Goal: Task Accomplishment & Management: Use online tool/utility

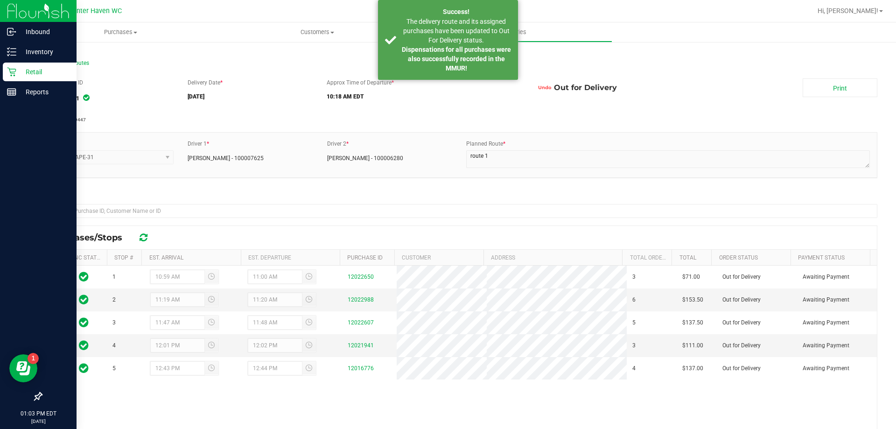
click at [17, 74] on p "Retail" at bounding box center [44, 71] width 56 height 11
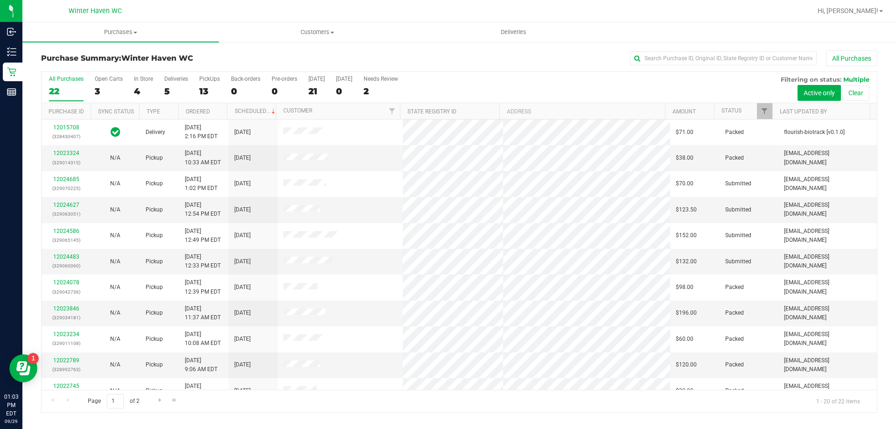
click at [163, 93] on div "All Purchases 22 Open Carts 3 In Store 4 Deliveries 5 PickUps 13 Back-orders 0 …" at bounding box center [459, 87] width 835 height 31
click at [164, 92] on div "5" at bounding box center [176, 91] width 24 height 11
click at [0, 0] on input "Deliveries 5" at bounding box center [0, 0] width 0 height 0
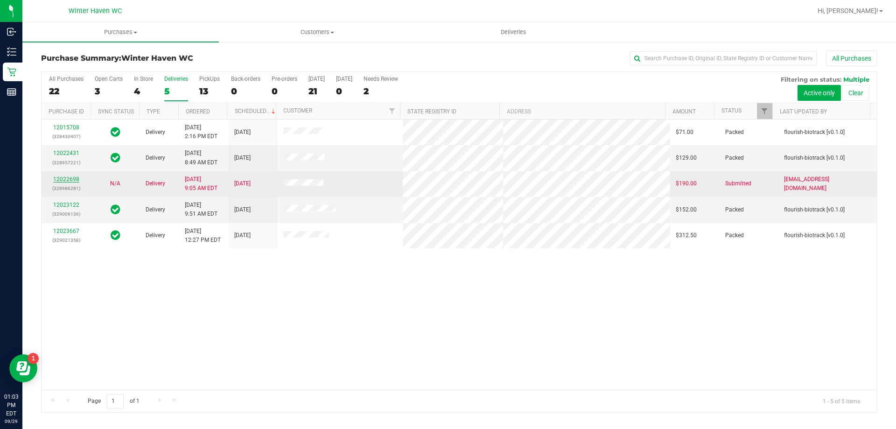
click at [77, 181] on link "12022698" at bounding box center [66, 179] width 26 height 7
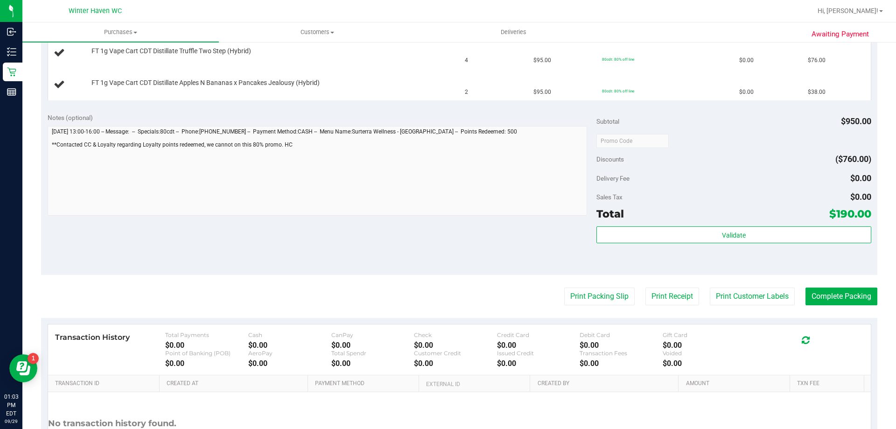
scroll to position [327, 0]
click at [565, 220] on div "Notes (optional) Subtotal $950.00 Discounts ($760.00) Delivery Fee $0.00 Sales …" at bounding box center [459, 190] width 836 height 168
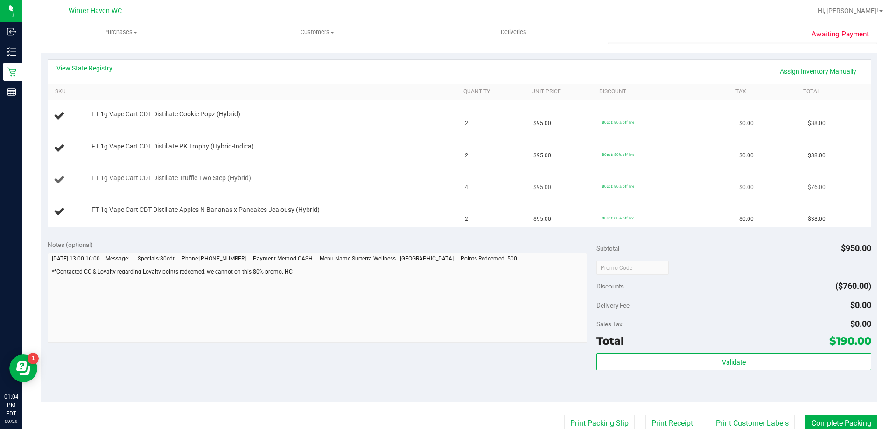
scroll to position [140, 0]
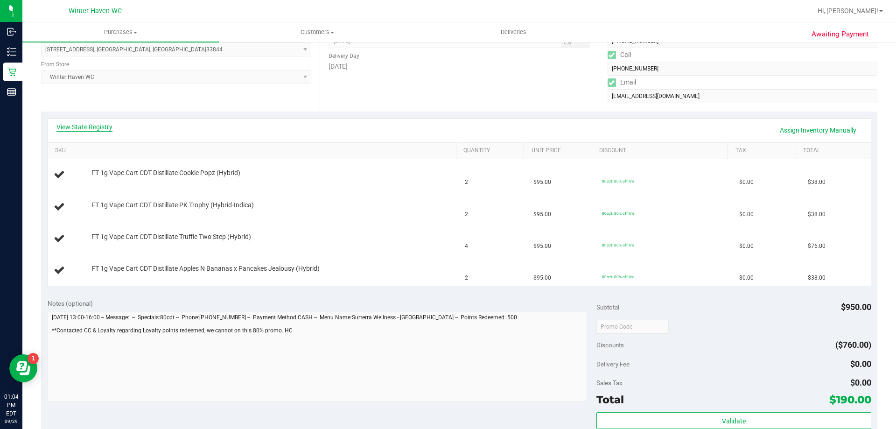
click at [89, 128] on link "View State Registry" at bounding box center [84, 126] width 56 height 9
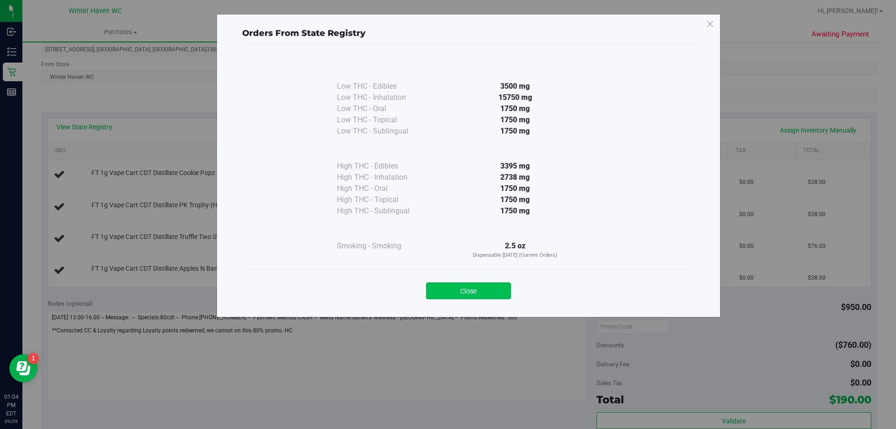
click at [488, 293] on button "Close" at bounding box center [468, 290] width 85 height 17
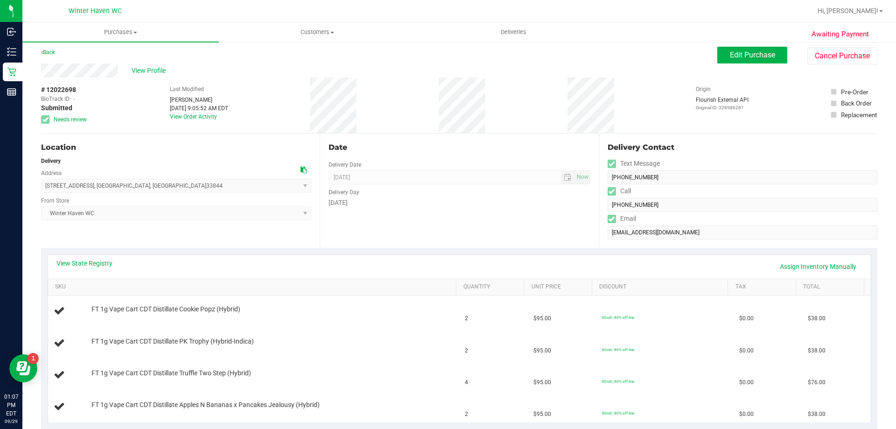
scroll to position [0, 0]
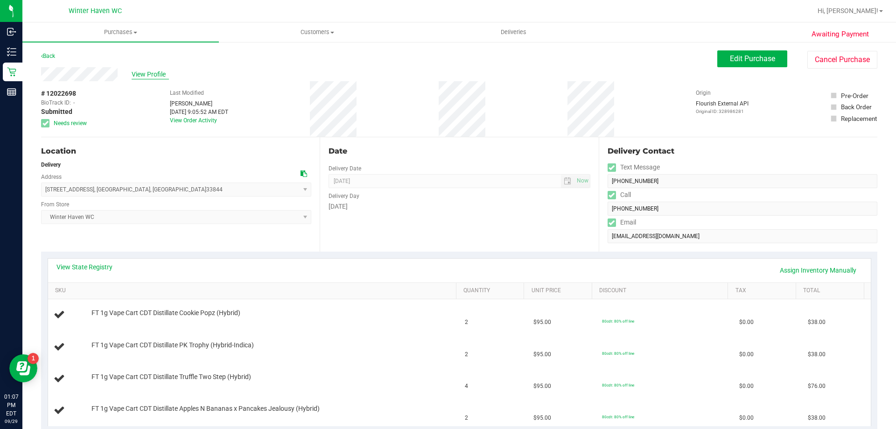
click at [150, 71] on span "View Profile" at bounding box center [150, 75] width 37 height 10
click at [436, 343] on div "FT 1g Vape Cart CDT Distillate PK Trophy (Hybrid-Indica)" at bounding box center [269, 345] width 365 height 9
click at [106, 263] on link "View State Registry" at bounding box center [84, 266] width 56 height 9
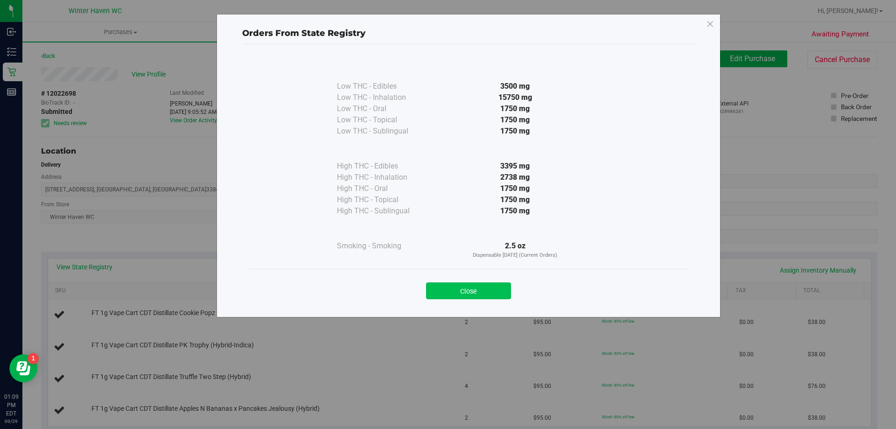
click at [443, 292] on button "Close" at bounding box center [468, 290] width 85 height 17
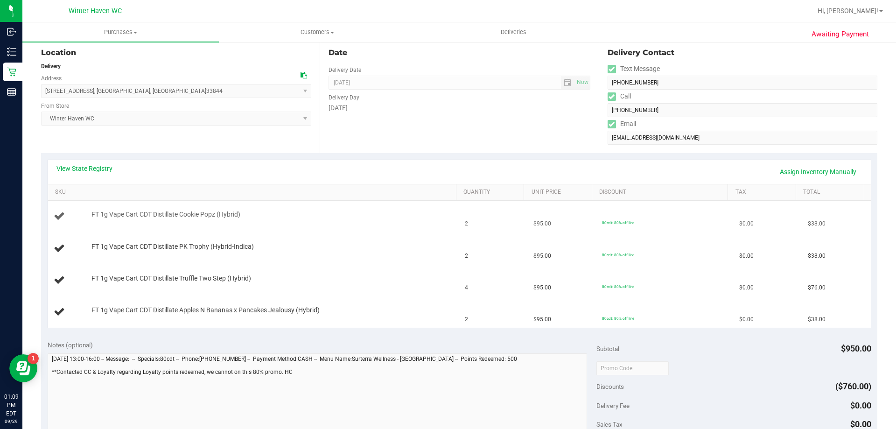
scroll to position [93, 0]
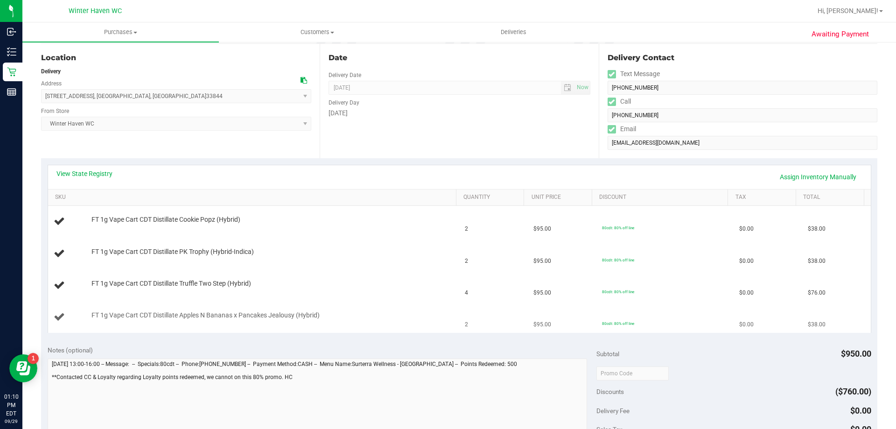
click at [431, 325] on td "FT 1g Vape Cart CDT Distillate Apples N Bananas x Pancakes Jealousy (Hybrid)" at bounding box center [254, 316] width 412 height 31
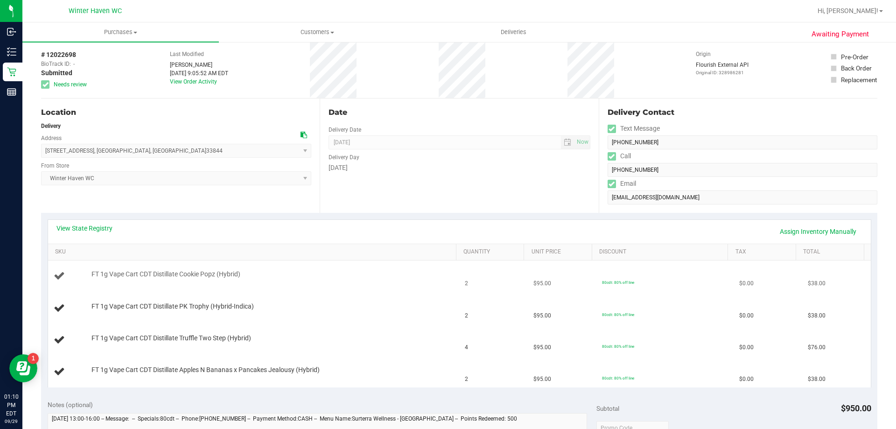
scroll to position [0, 0]
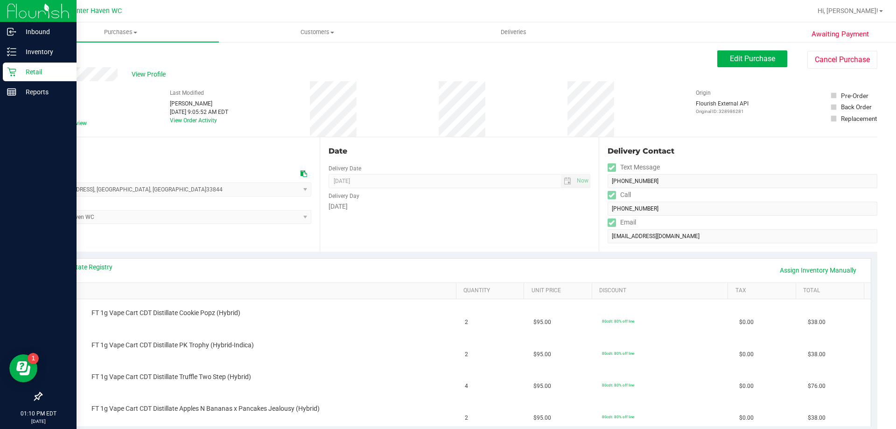
click at [25, 73] on p "Retail" at bounding box center [44, 71] width 56 height 11
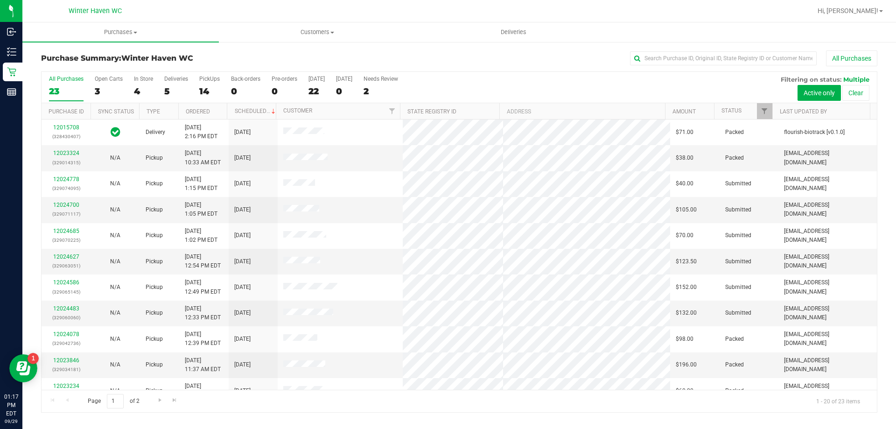
click at [165, 93] on div "5" at bounding box center [176, 91] width 24 height 11
click at [0, 0] on input "Deliveries 5" at bounding box center [0, 0] width 0 height 0
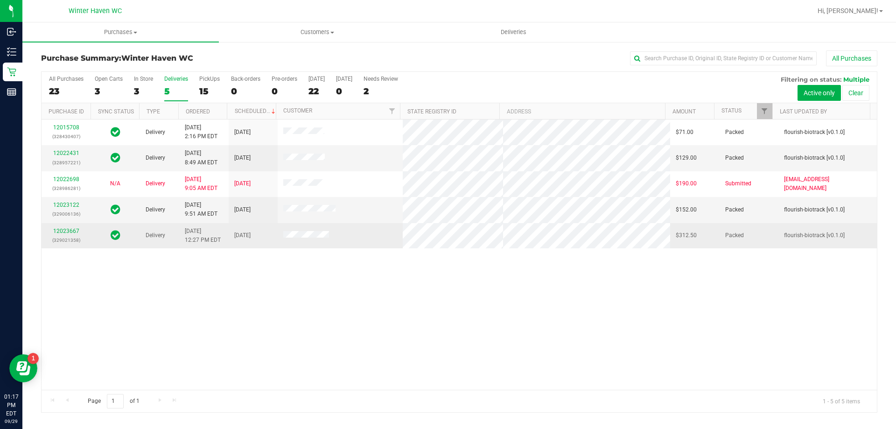
click at [133, 235] on div at bounding box center [115, 235] width 38 height 13
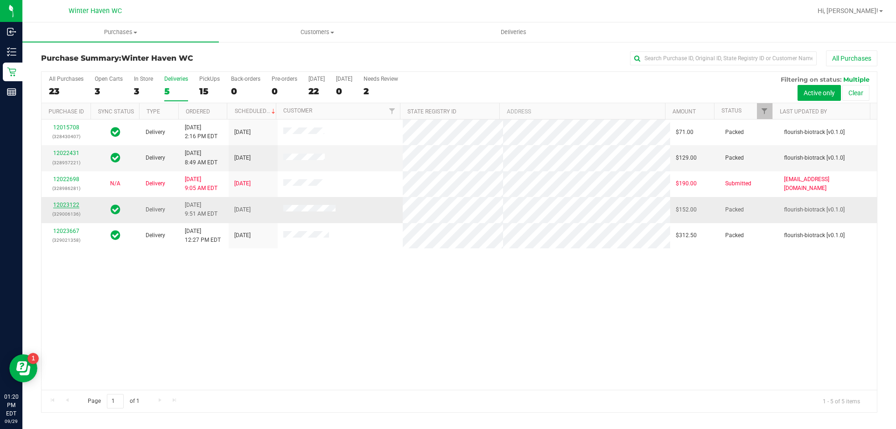
click at [71, 202] on link "12023122" at bounding box center [66, 205] width 26 height 7
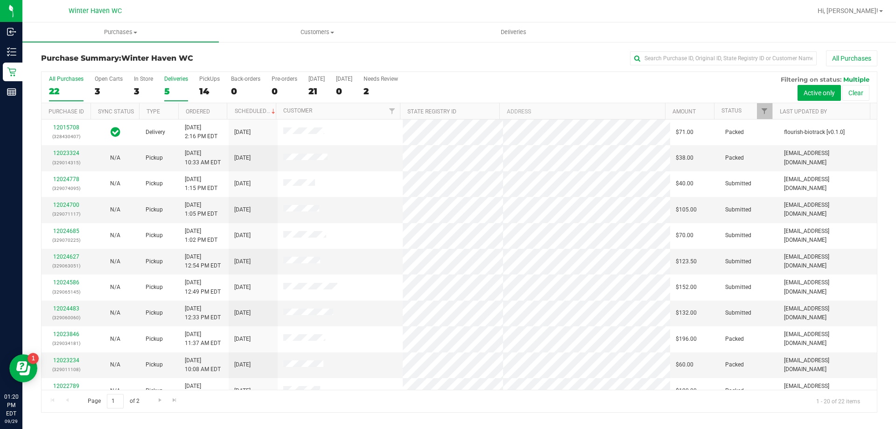
click at [168, 91] on div "5" at bounding box center [176, 91] width 24 height 11
click at [0, 0] on input "Deliveries 5" at bounding box center [0, 0] width 0 height 0
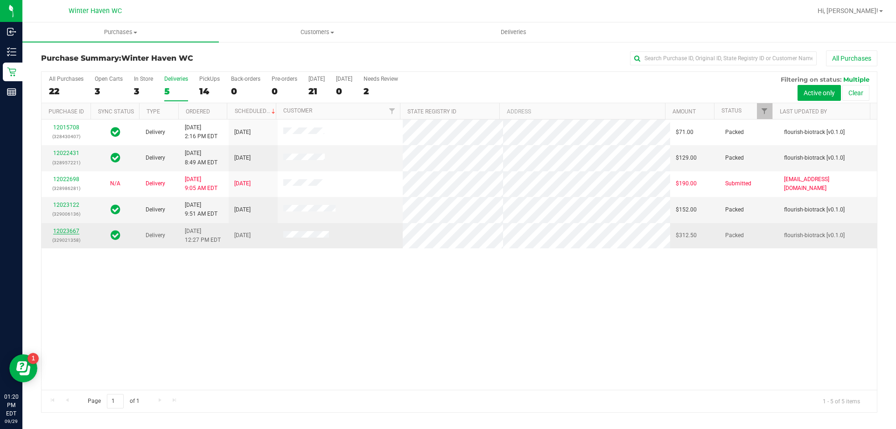
click at [76, 229] on link "12023667" at bounding box center [66, 231] width 26 height 7
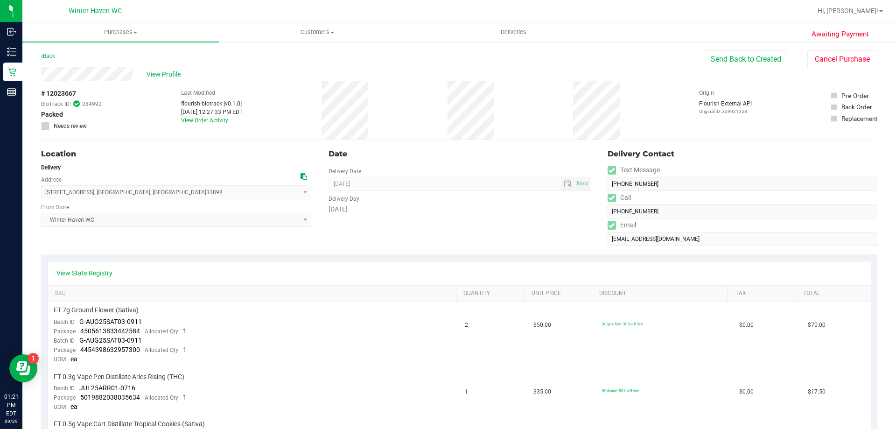
click at [49, 50] on div "Back" at bounding box center [48, 55] width 14 height 11
click at [49, 56] on link "Back" at bounding box center [48, 56] width 14 height 7
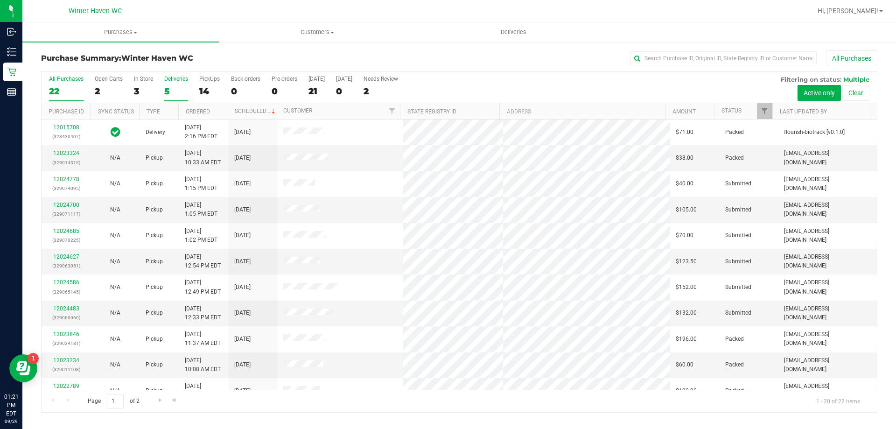
click at [164, 86] on div "5" at bounding box center [176, 91] width 24 height 11
click at [0, 0] on input "Deliveries 5" at bounding box center [0, 0] width 0 height 0
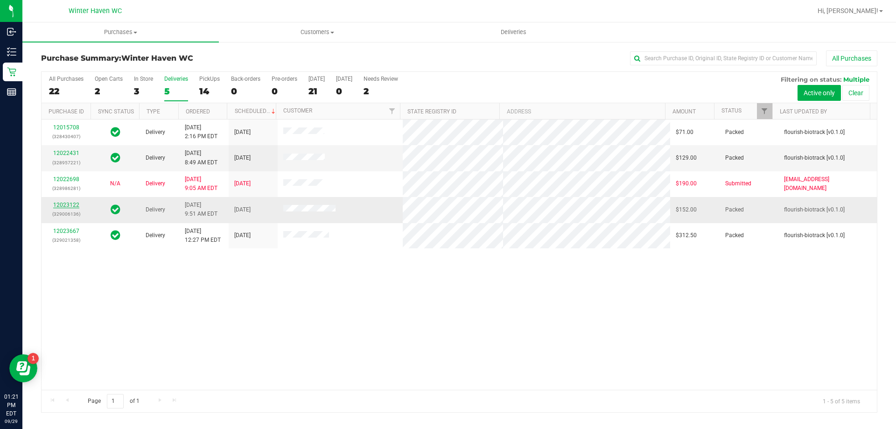
click at [72, 203] on link "12023122" at bounding box center [66, 205] width 26 height 7
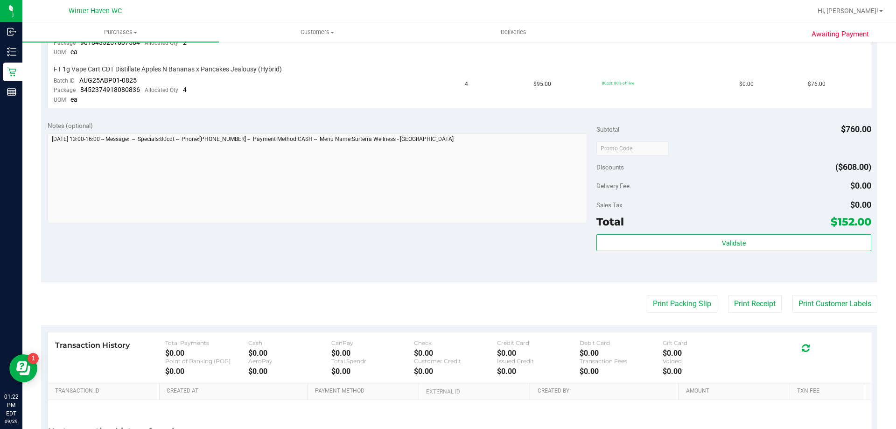
scroll to position [332, 0]
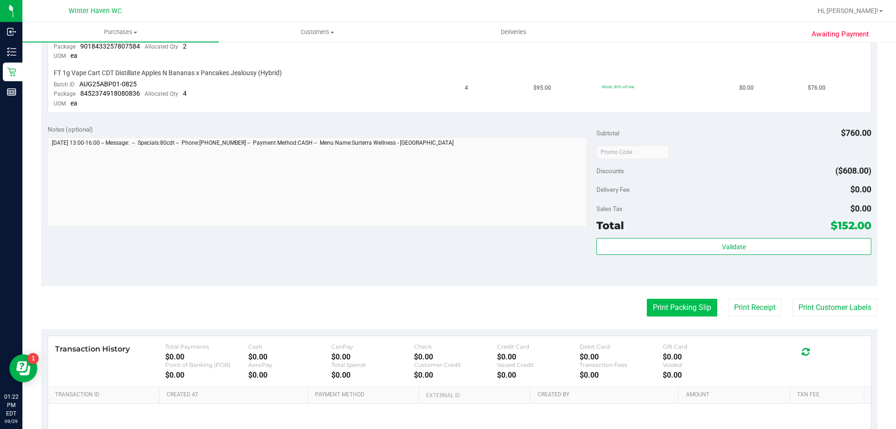
click at [659, 314] on button "Print Packing Slip" at bounding box center [682, 308] width 70 height 18
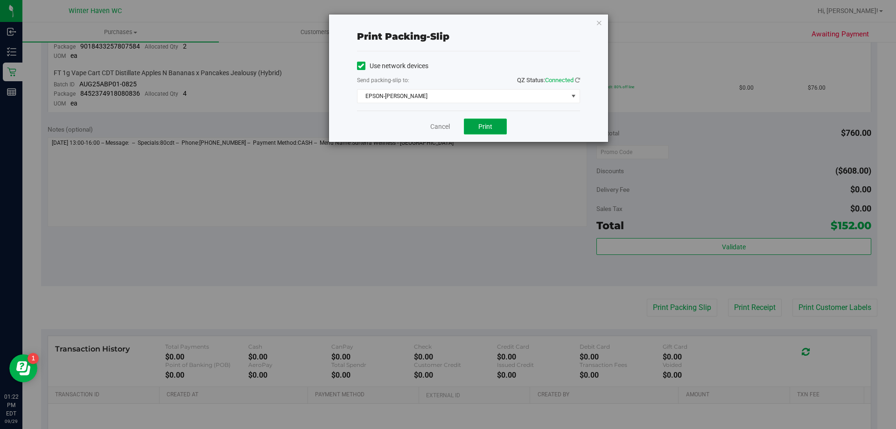
click at [493, 126] on button "Print" at bounding box center [485, 127] width 43 height 16
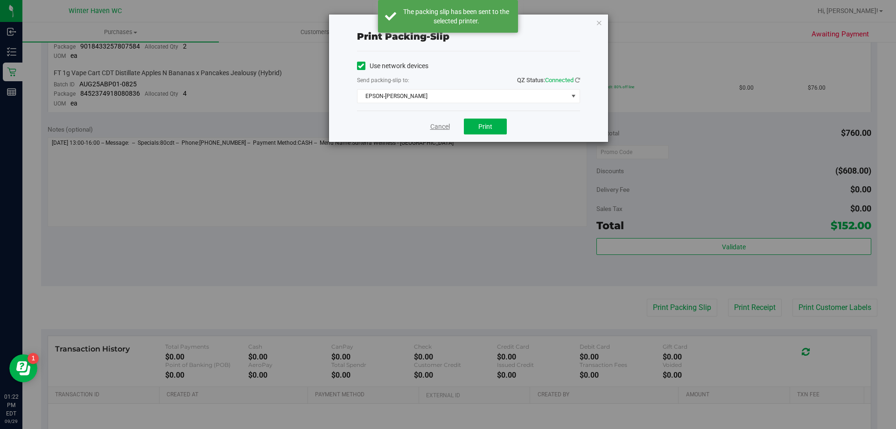
click at [444, 130] on link "Cancel" at bounding box center [440, 127] width 20 height 10
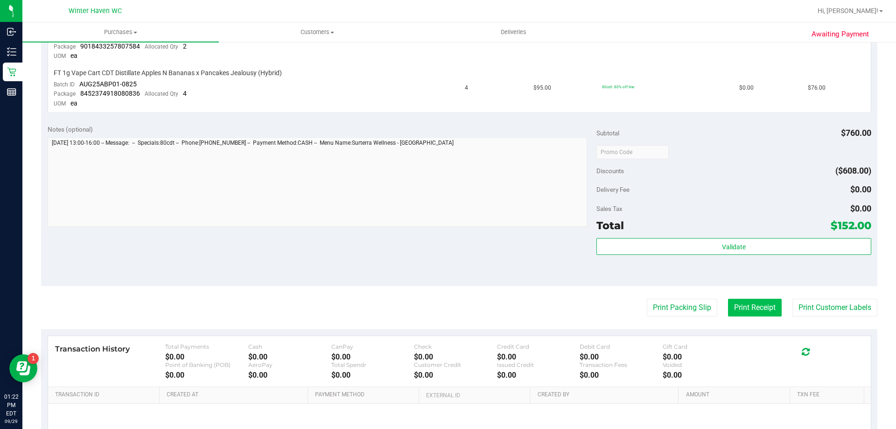
click at [748, 301] on button "Print Receipt" at bounding box center [755, 308] width 54 height 18
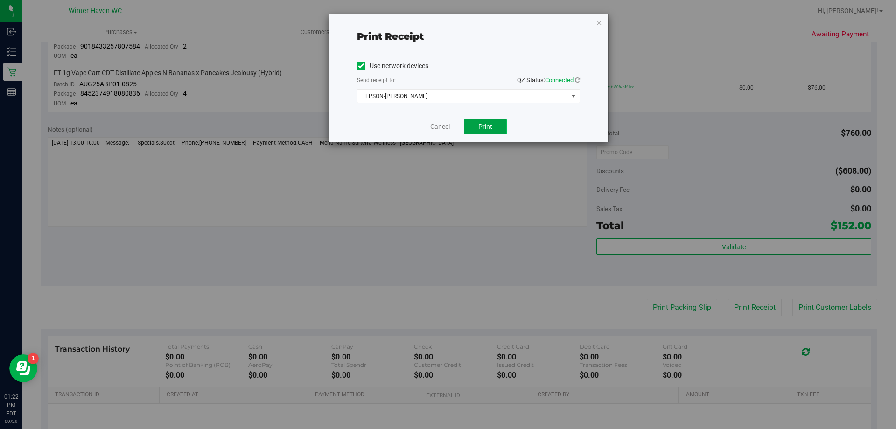
click at [501, 131] on button "Print" at bounding box center [485, 127] width 43 height 16
click at [445, 122] on link "Cancel" at bounding box center [440, 127] width 20 height 10
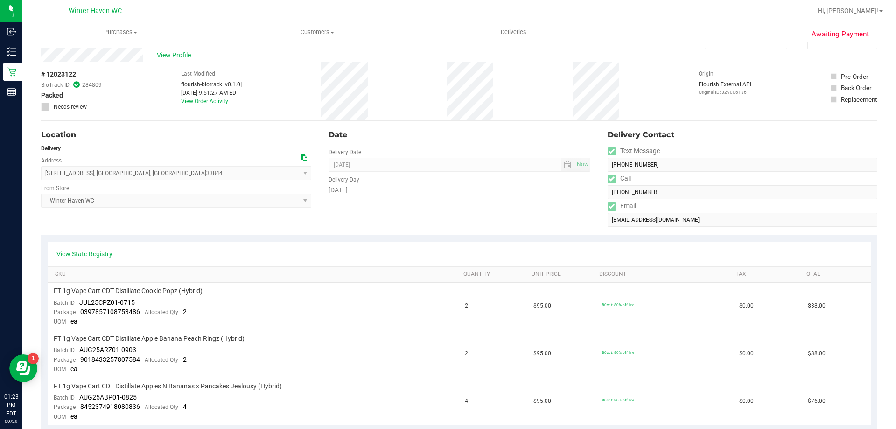
scroll to position [0, 0]
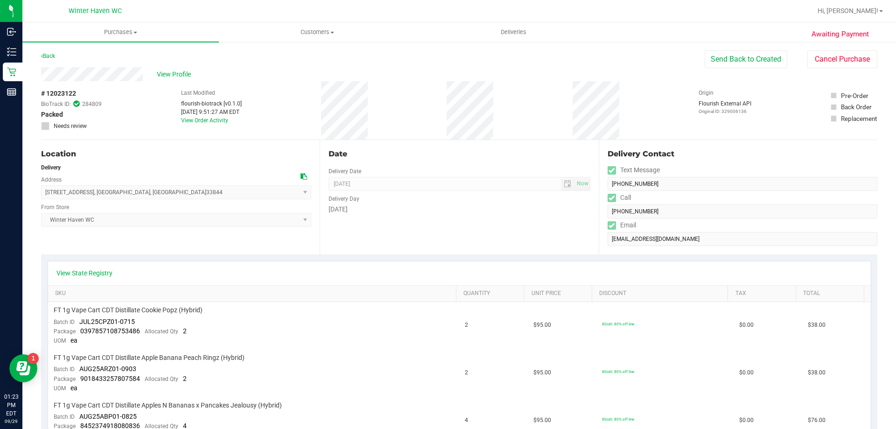
click at [50, 52] on div "Back" at bounding box center [48, 55] width 14 height 11
click at [48, 59] on link "Back" at bounding box center [48, 56] width 14 height 7
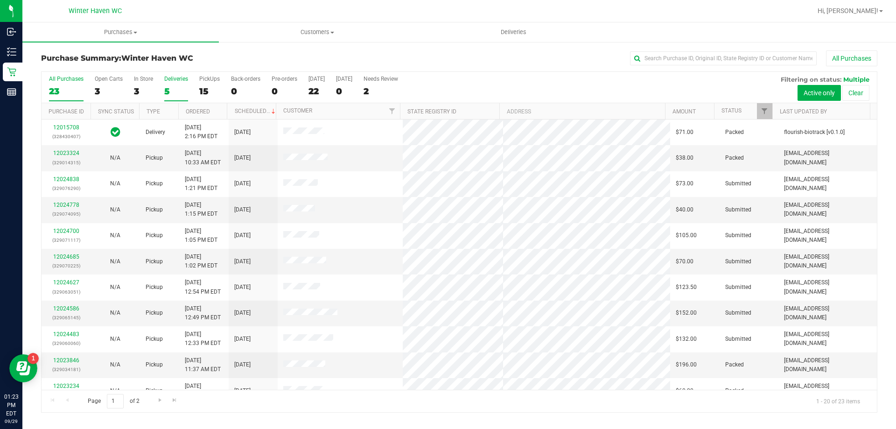
click at [165, 88] on div "5" at bounding box center [176, 91] width 24 height 11
click at [0, 0] on input "Deliveries 5" at bounding box center [0, 0] width 0 height 0
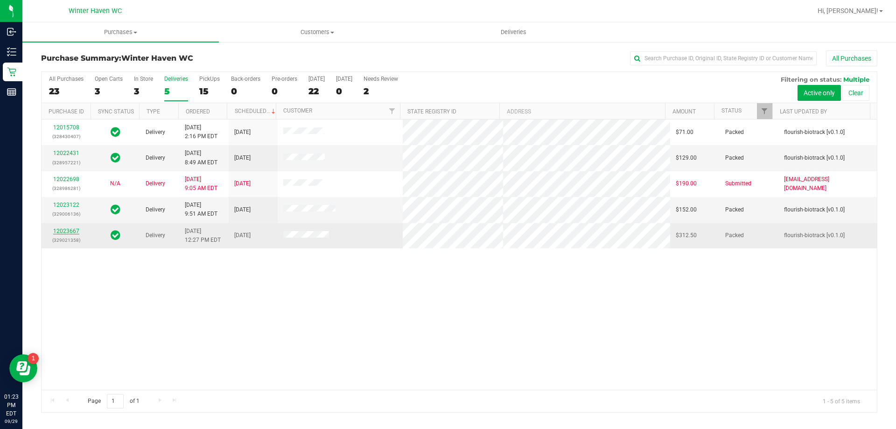
click at [76, 229] on link "12023667" at bounding box center [66, 231] width 26 height 7
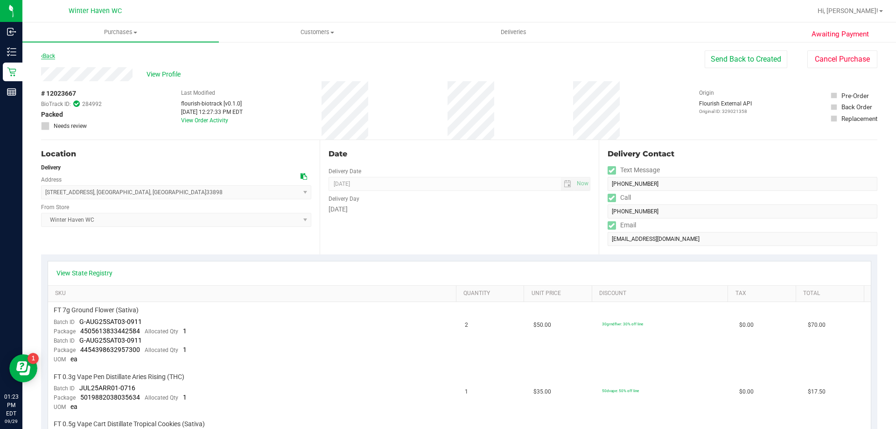
click at [51, 56] on link "Back" at bounding box center [48, 56] width 14 height 7
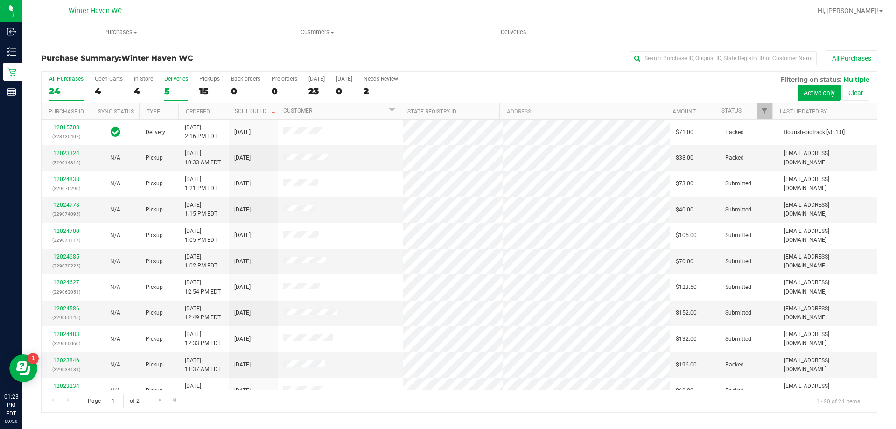
click at [167, 92] on div "5" at bounding box center [176, 91] width 24 height 11
click at [0, 0] on input "Deliveries 5" at bounding box center [0, 0] width 0 height 0
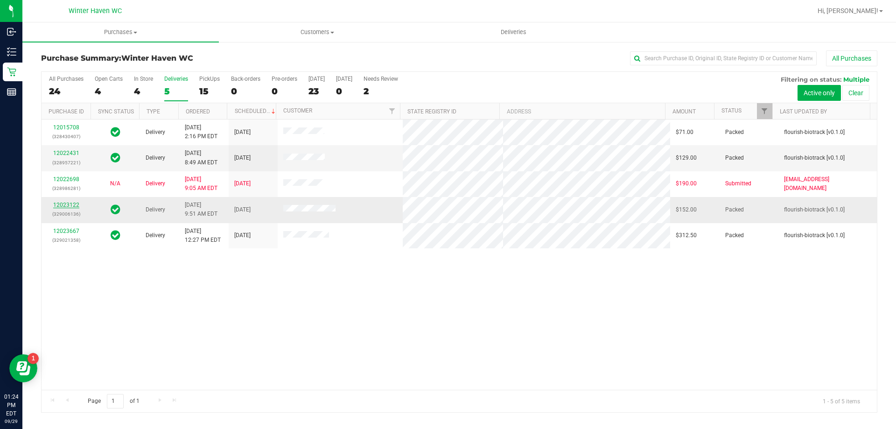
click at [74, 204] on link "12023122" at bounding box center [66, 205] width 26 height 7
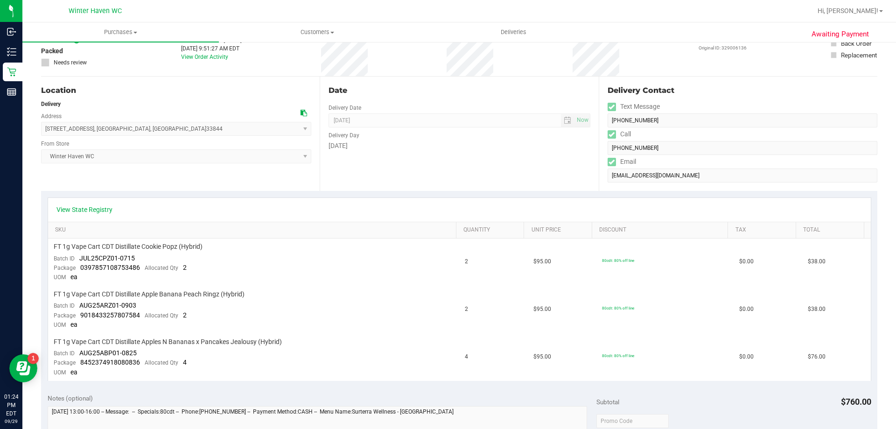
scroll to position [280, 0]
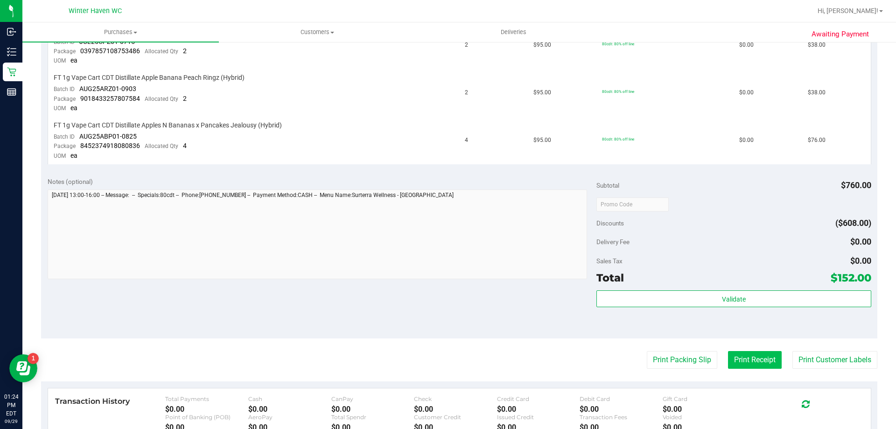
click at [728, 357] on button "Print Receipt" at bounding box center [755, 360] width 54 height 18
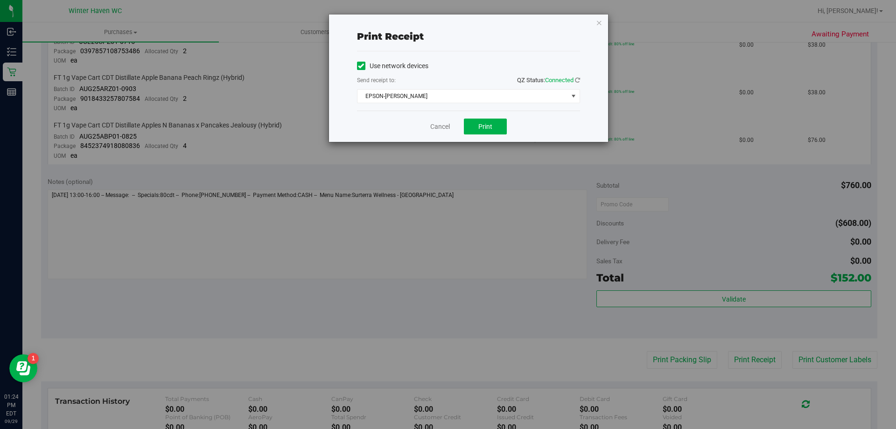
click at [443, 132] on div "Cancel Print" at bounding box center [468, 126] width 223 height 31
click at [443, 122] on link "Cancel" at bounding box center [440, 127] width 20 height 10
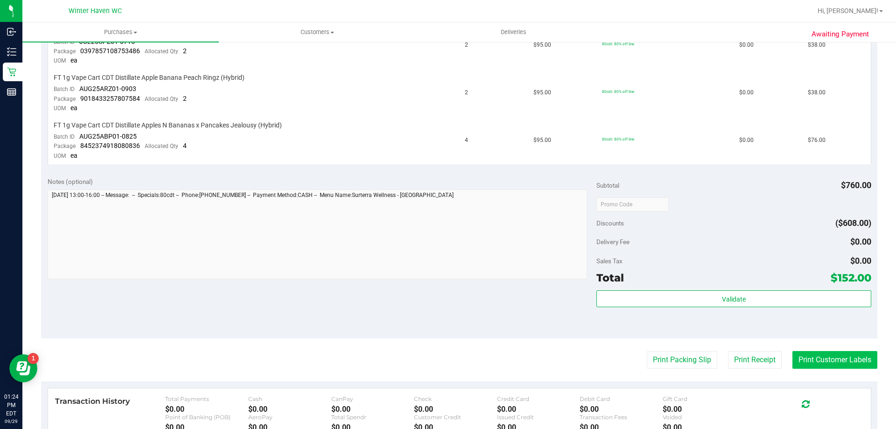
click at [827, 356] on button "Print Customer Labels" at bounding box center [834, 360] width 85 height 18
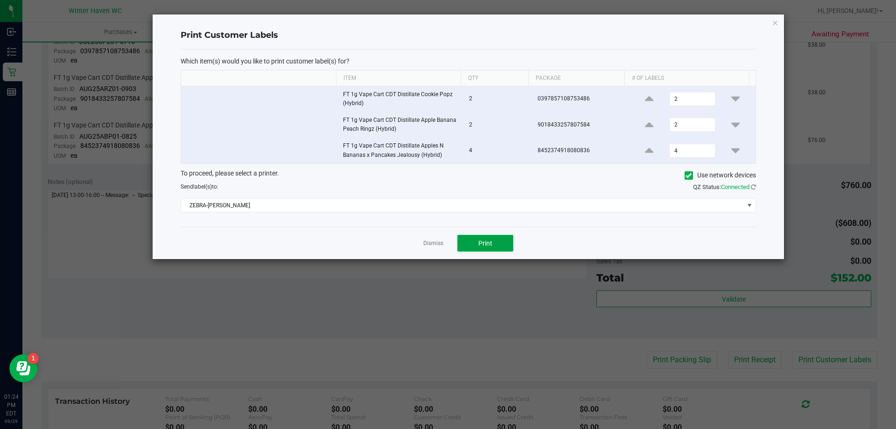
click at [499, 240] on button "Print" at bounding box center [485, 243] width 56 height 17
click at [436, 242] on link "Dismiss" at bounding box center [433, 243] width 20 height 8
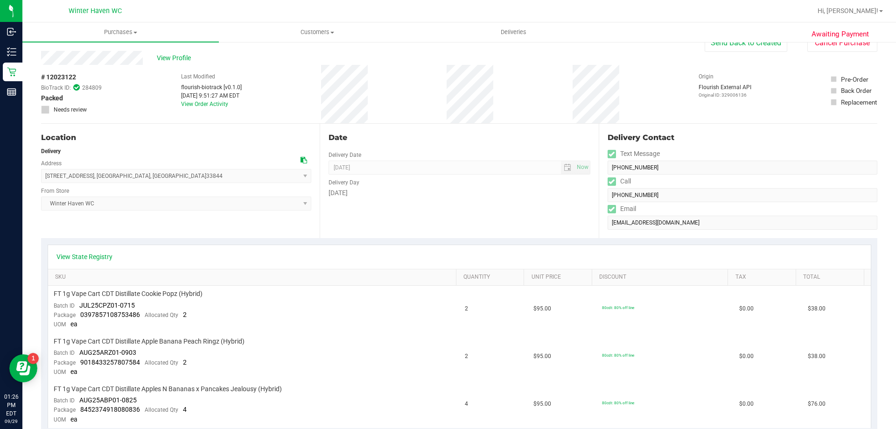
scroll to position [0, 0]
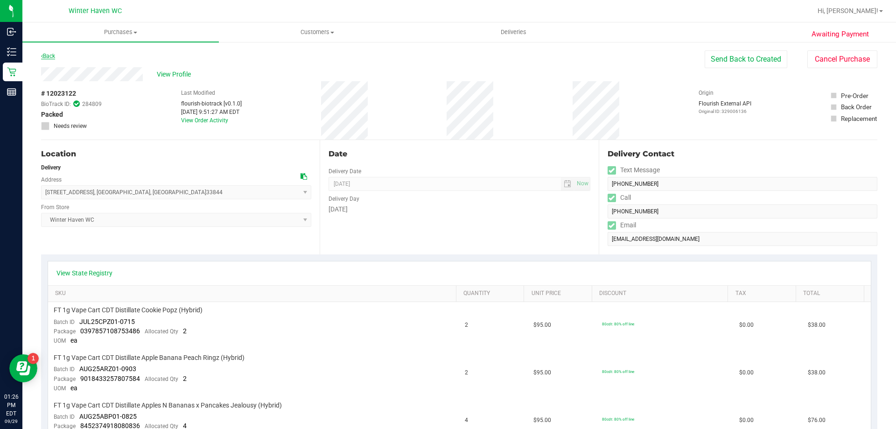
click at [45, 57] on link "Back" at bounding box center [48, 56] width 14 height 7
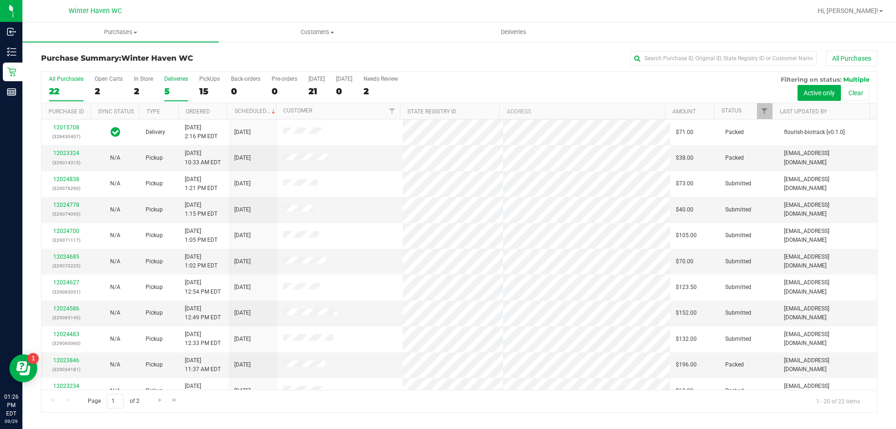
click at [168, 87] on div "5" at bounding box center [176, 91] width 24 height 11
click at [0, 0] on input "Deliveries 5" at bounding box center [0, 0] width 0 height 0
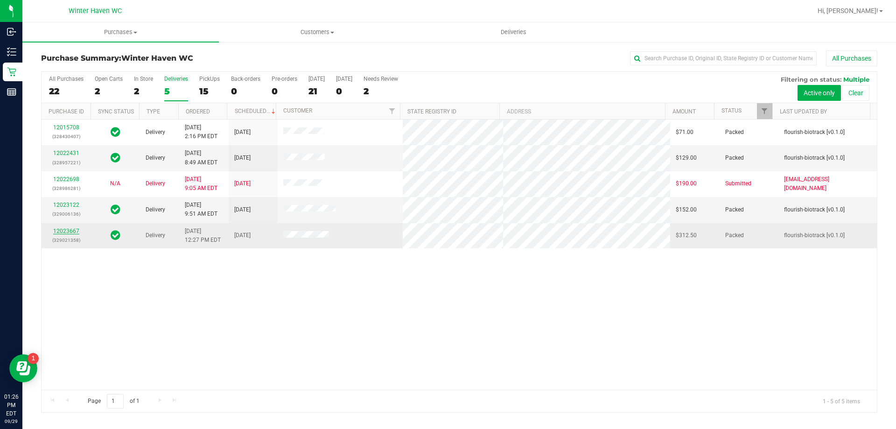
click at [65, 232] on link "12023667" at bounding box center [66, 231] width 26 height 7
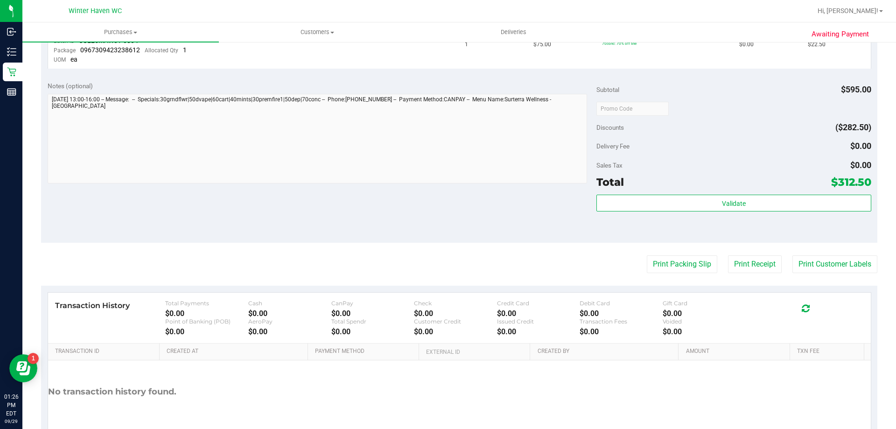
scroll to position [653, 0]
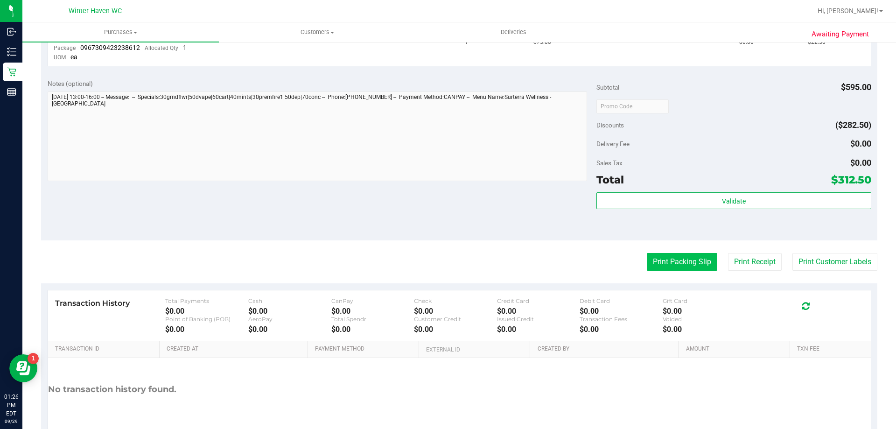
click at [647, 261] on button "Print Packing Slip" at bounding box center [682, 262] width 70 height 18
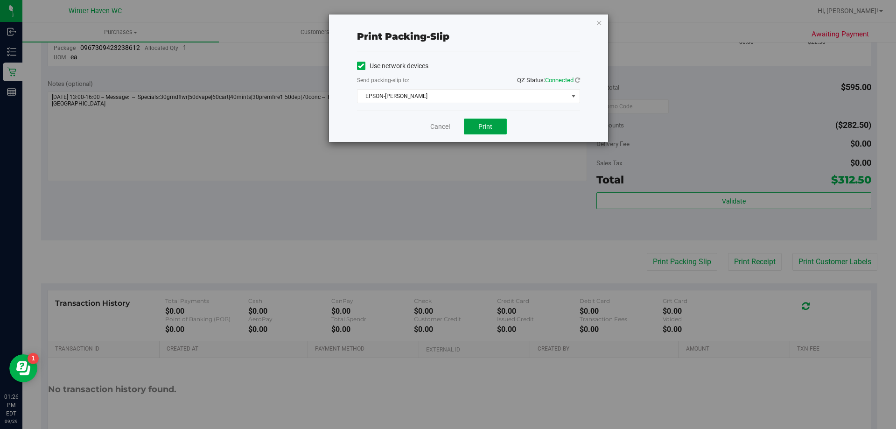
click at [472, 127] on button "Print" at bounding box center [485, 127] width 43 height 16
click at [453, 126] on div "Cancel Print" at bounding box center [468, 126] width 223 height 31
click at [446, 127] on link "Cancel" at bounding box center [440, 127] width 20 height 10
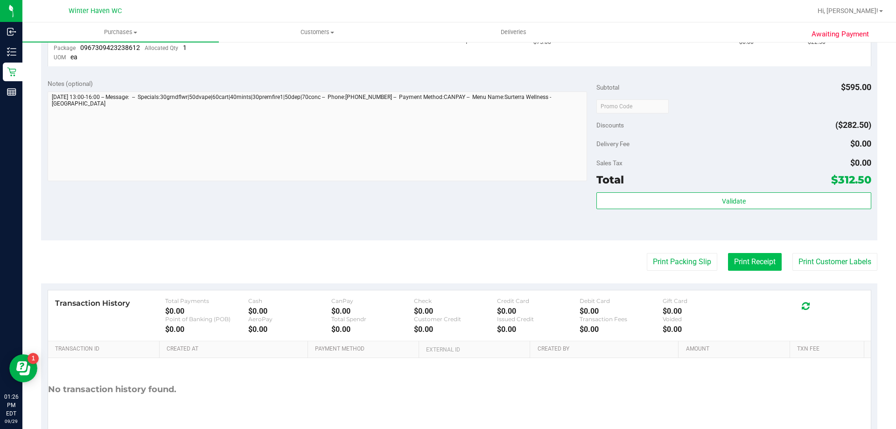
click at [745, 262] on button "Print Receipt" at bounding box center [755, 262] width 54 height 18
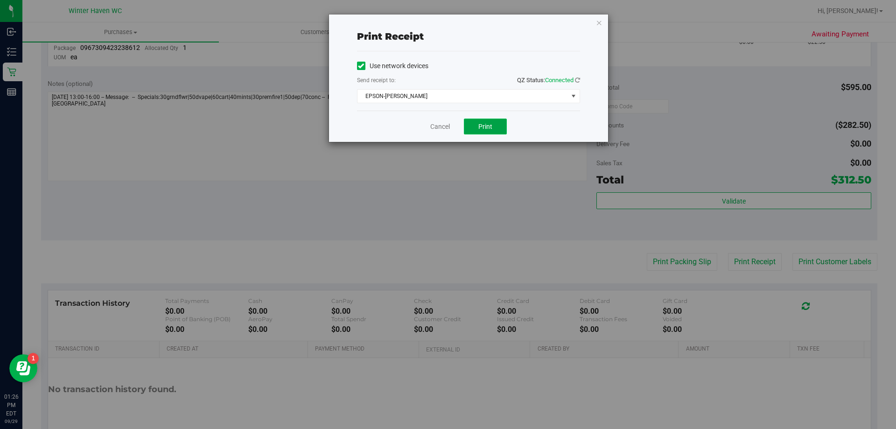
click at [490, 132] on button "Print" at bounding box center [485, 127] width 43 height 16
click at [445, 123] on link "Cancel" at bounding box center [440, 127] width 20 height 10
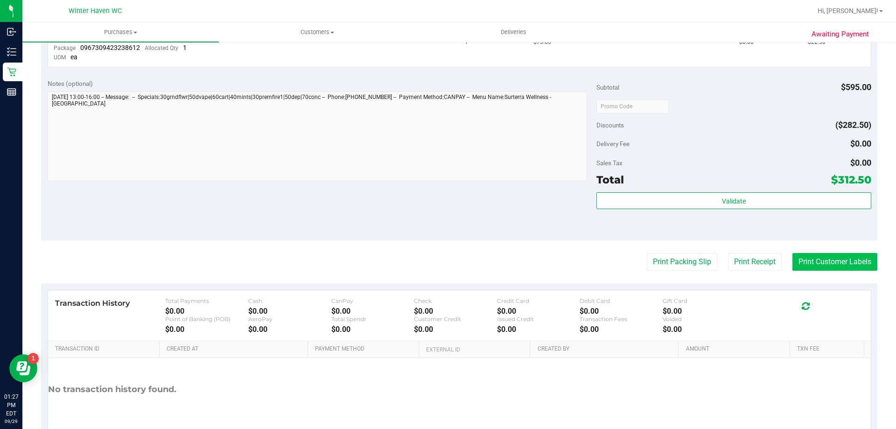
click at [792, 260] on button "Print Customer Labels" at bounding box center [834, 262] width 85 height 18
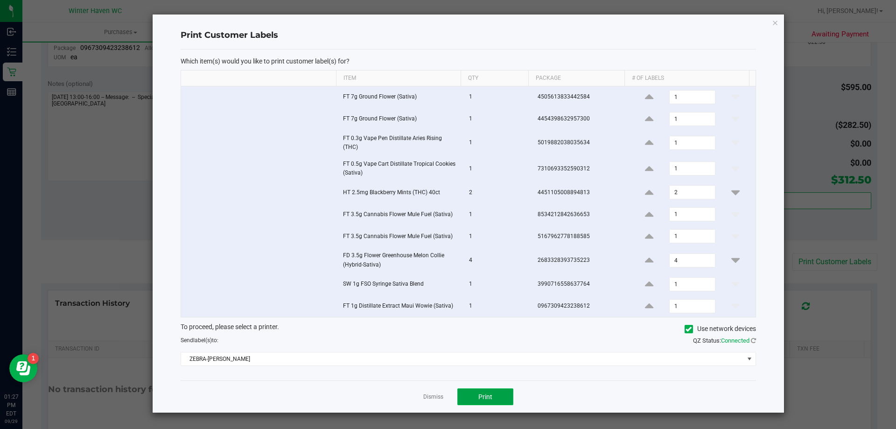
click at [480, 393] on span "Print" at bounding box center [485, 396] width 14 height 7
click at [428, 396] on link "Dismiss" at bounding box center [433, 397] width 20 height 8
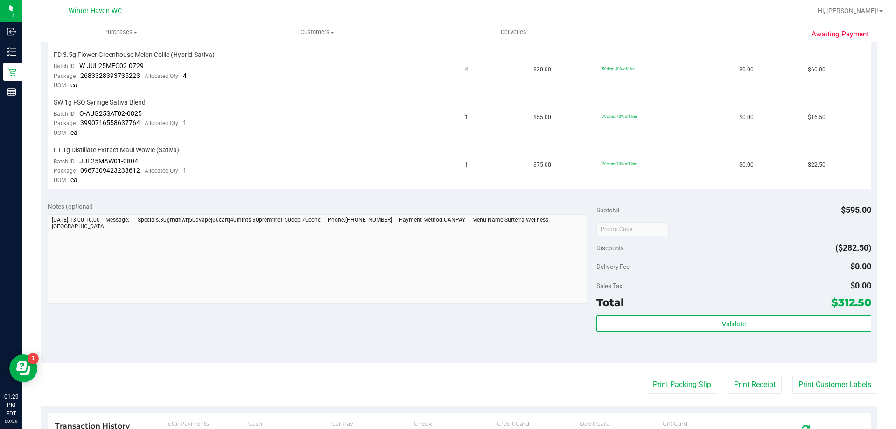
scroll to position [607, 0]
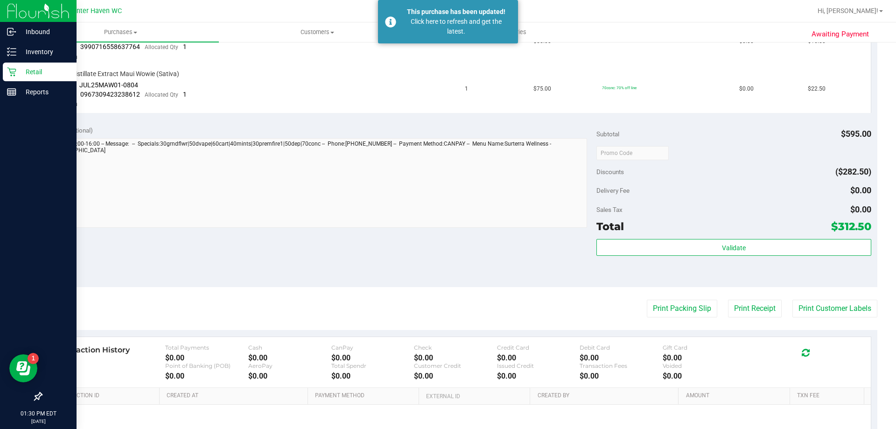
click at [11, 70] on icon at bounding box center [11, 71] width 9 height 9
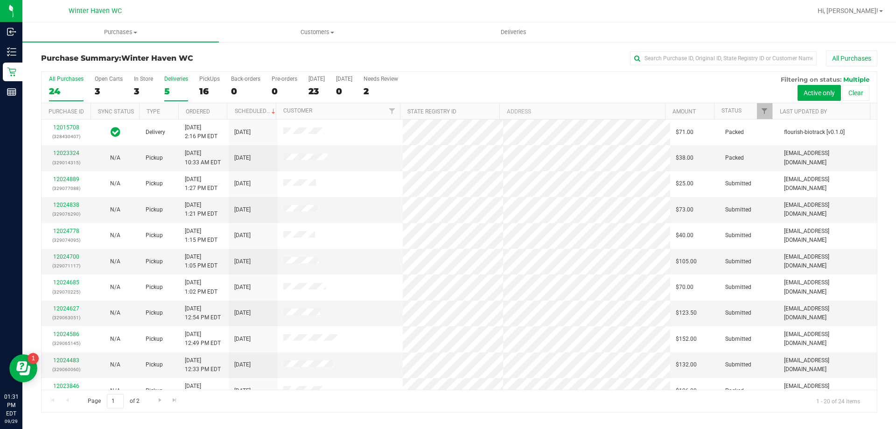
click at [180, 81] on div "Deliveries" at bounding box center [176, 79] width 24 height 7
click at [0, 0] on input "Deliveries 5" at bounding box center [0, 0] width 0 height 0
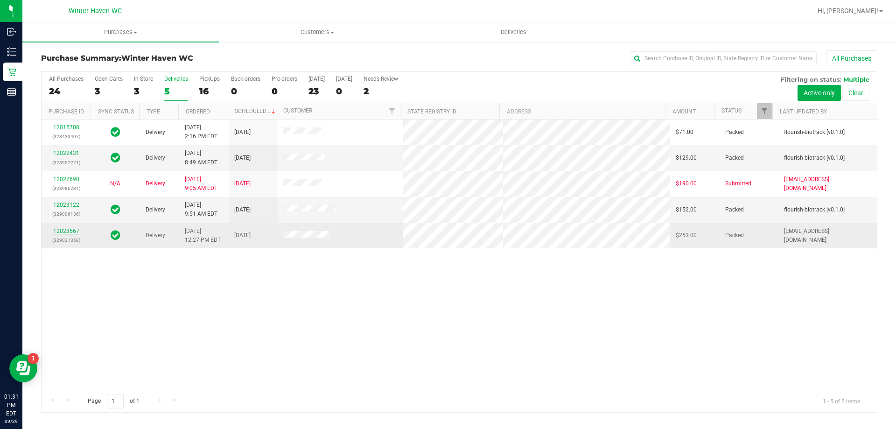
click at [72, 231] on link "12023667" at bounding box center [66, 231] width 26 height 7
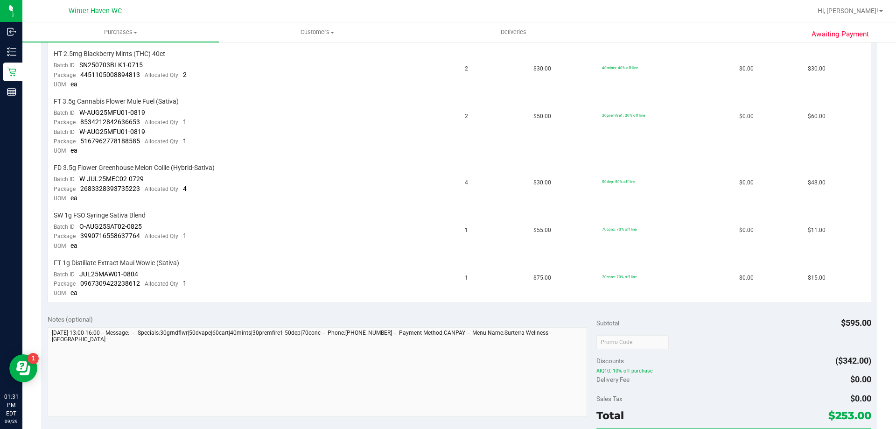
scroll to position [607, 0]
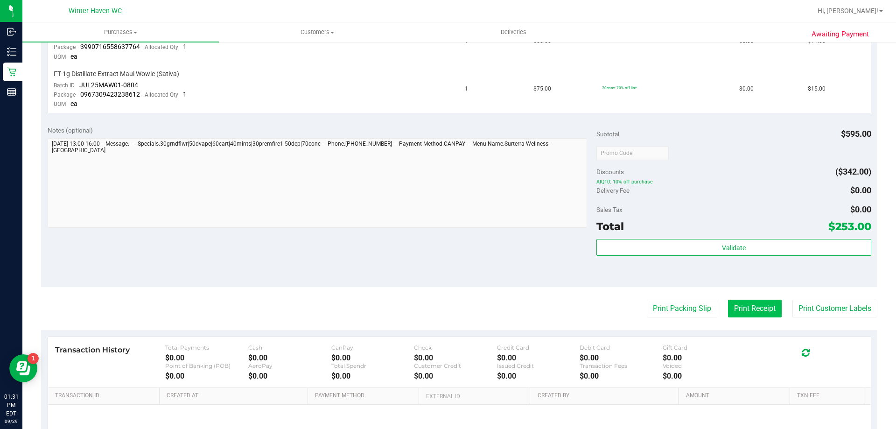
click at [729, 310] on button "Print Receipt" at bounding box center [755, 309] width 54 height 18
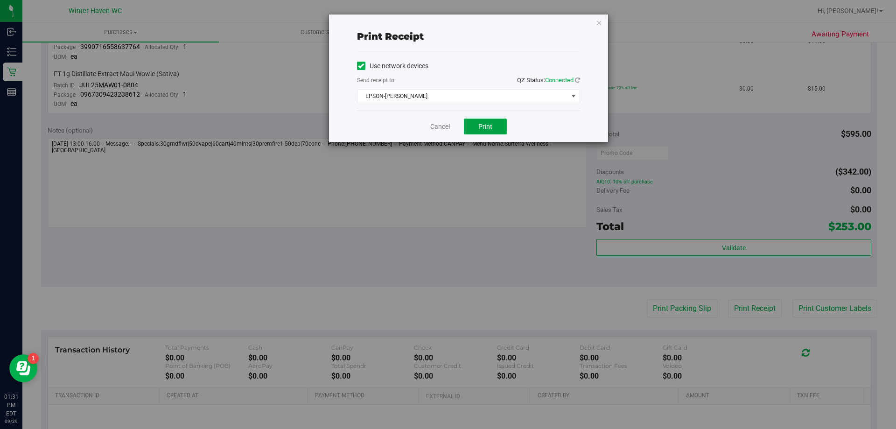
click at [475, 127] on button "Print" at bounding box center [485, 127] width 43 height 16
click at [440, 126] on link "Cancel" at bounding box center [440, 127] width 20 height 10
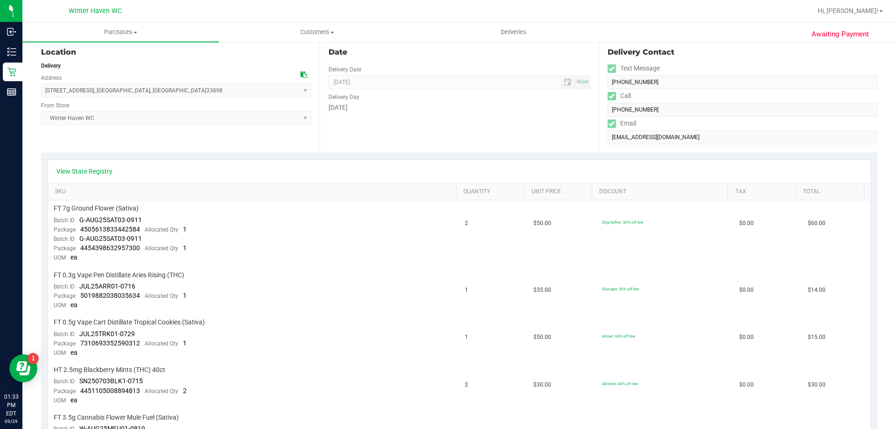
scroll to position [0, 0]
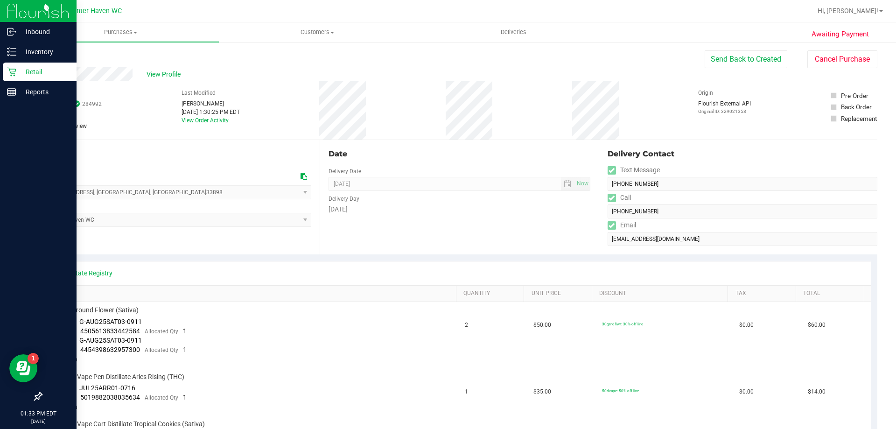
click at [0, 73] on link "Retail" at bounding box center [38, 73] width 77 height 20
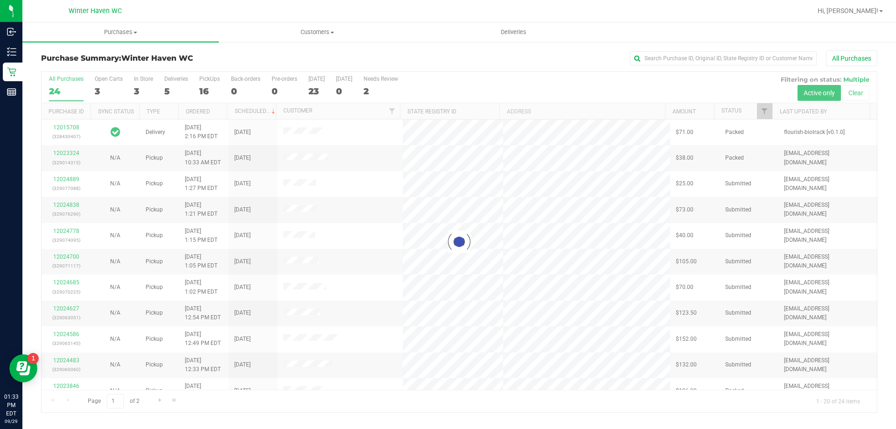
click at [138, 91] on div at bounding box center [459, 242] width 835 height 340
click at [167, 89] on div at bounding box center [459, 242] width 835 height 340
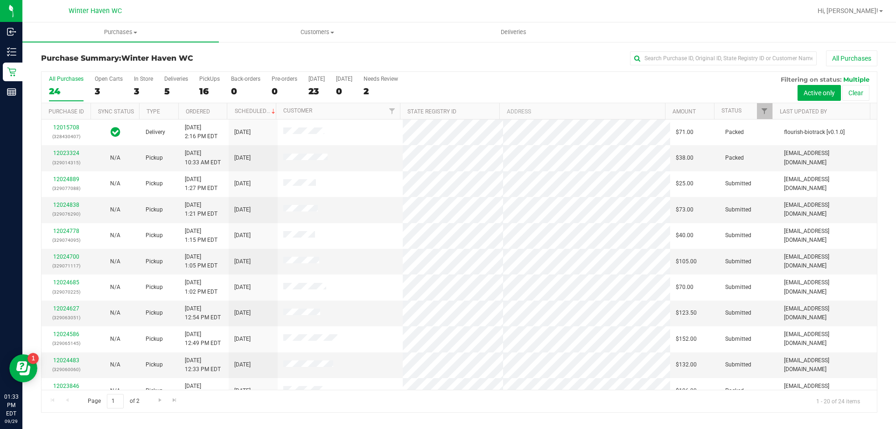
click at [167, 89] on div "5" at bounding box center [176, 91] width 24 height 11
click at [0, 0] on input "Deliveries 5" at bounding box center [0, 0] width 0 height 0
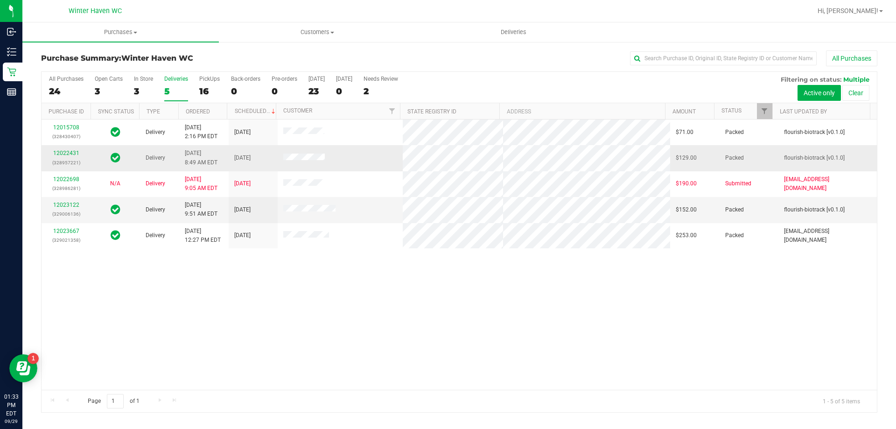
click at [73, 157] on div "12022431 (328957221)" at bounding box center [66, 158] width 38 height 18
click at [72, 154] on link "12022431" at bounding box center [66, 153] width 26 height 7
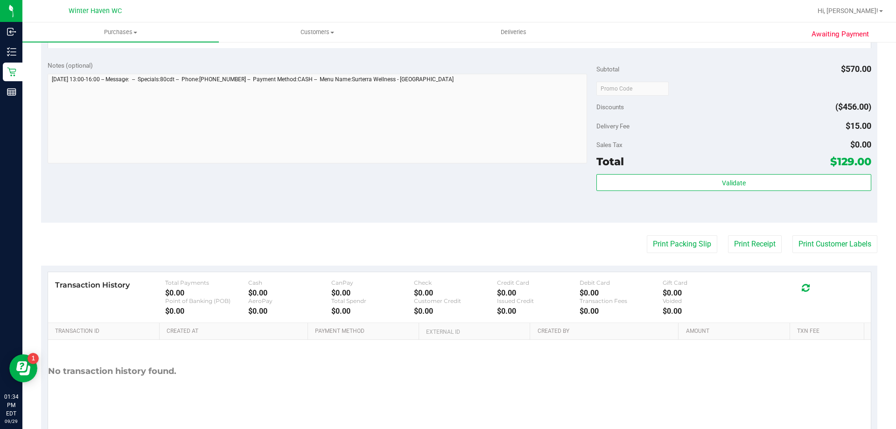
scroll to position [474, 0]
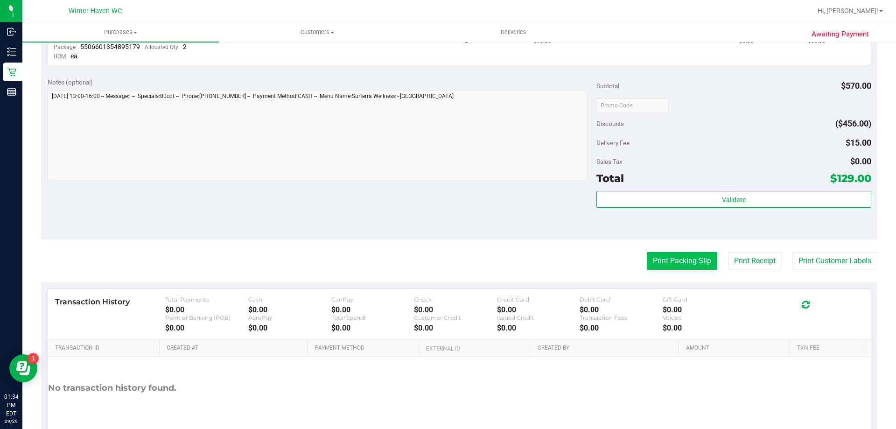
click at [647, 268] on button "Print Packing Slip" at bounding box center [682, 261] width 70 height 18
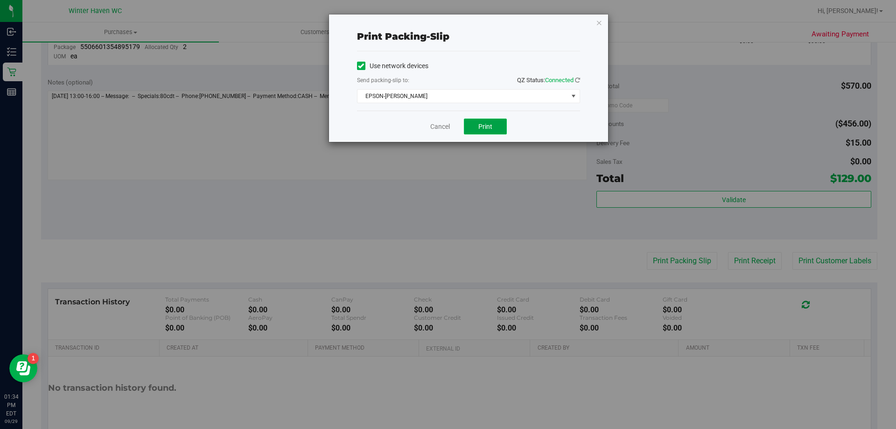
click at [480, 121] on button "Print" at bounding box center [485, 127] width 43 height 16
click at [441, 127] on link "Cancel" at bounding box center [440, 127] width 20 height 10
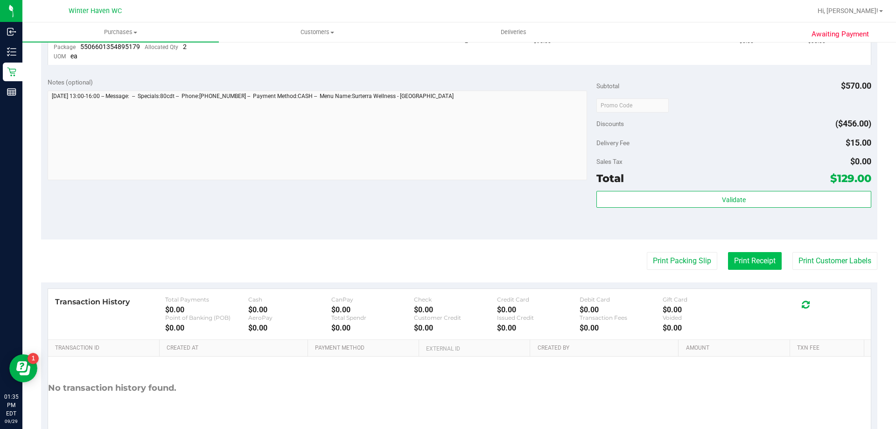
click at [742, 258] on button "Print Receipt" at bounding box center [755, 261] width 54 height 18
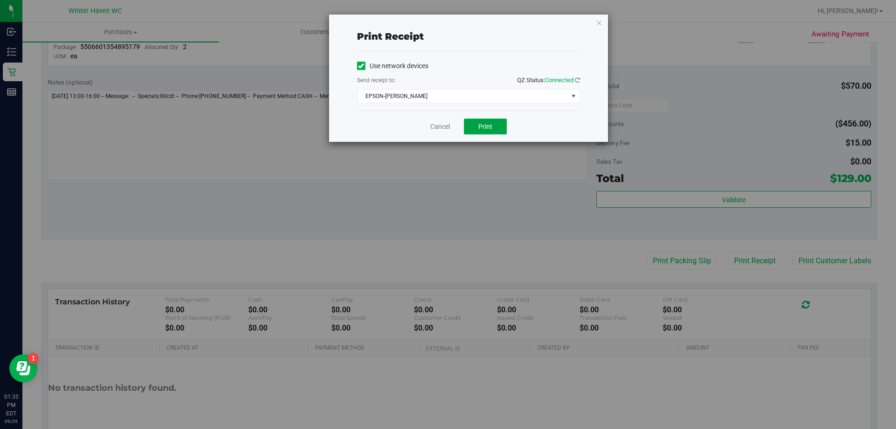
drag, startPoint x: 475, startPoint y: 131, endPoint x: 466, endPoint y: 130, distance: 8.9
click at [475, 131] on button "Print" at bounding box center [485, 127] width 43 height 16
click at [432, 132] on div "Cancel Print" at bounding box center [468, 126] width 223 height 31
click at [436, 122] on link "Cancel" at bounding box center [440, 127] width 20 height 10
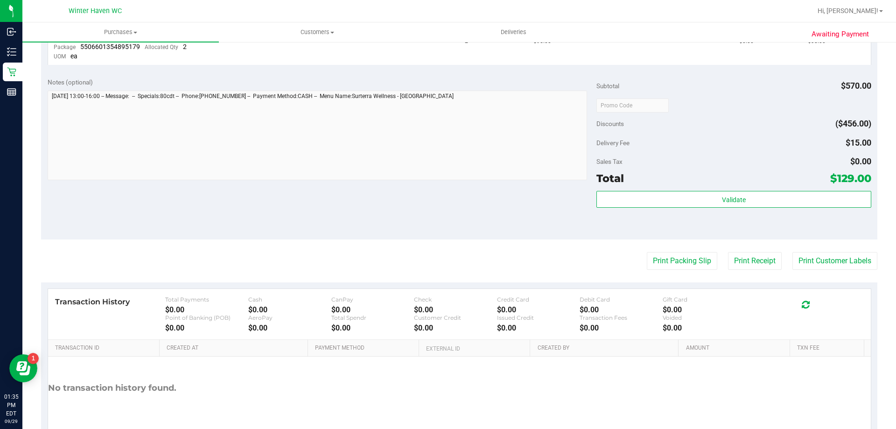
click at [840, 272] on purchase-details "Back Send Back to Created Cancel Purchase View Profile # 12022431 BioTrack ID: …" at bounding box center [459, 16] width 836 height 880
click at [840, 261] on button "Print Customer Labels" at bounding box center [834, 261] width 85 height 18
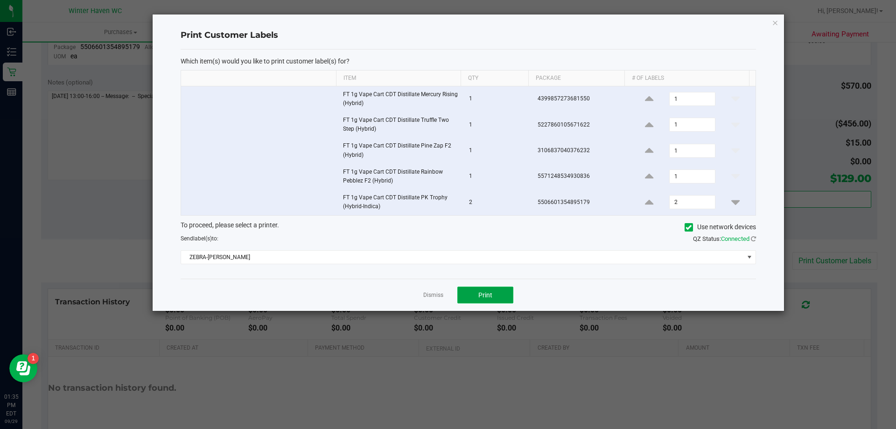
click at [471, 290] on button "Print" at bounding box center [485, 294] width 56 height 17
drag, startPoint x: 421, startPoint y: 447, endPoint x: 283, endPoint y: 365, distance: 160.0
click at [283, 365] on ngb-modal-window "Print Customer Labels Which item(s) would you like to print customer label(s) f…" at bounding box center [451, 214] width 903 height 429
click at [426, 293] on link "Dismiss" at bounding box center [433, 295] width 20 height 8
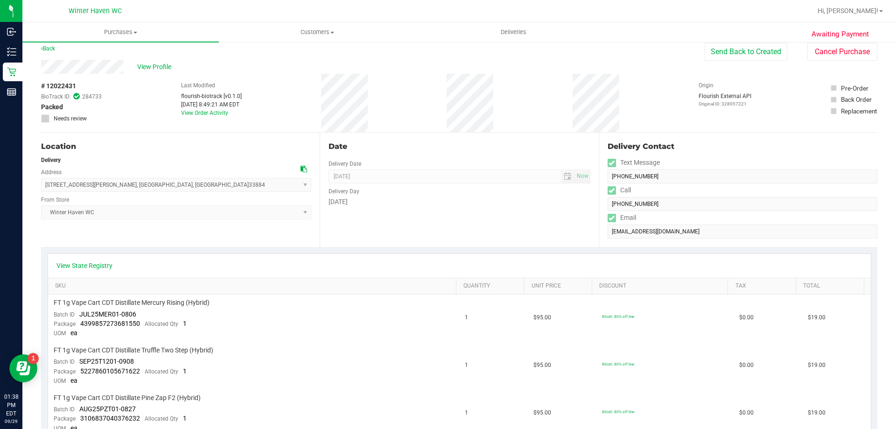
scroll to position [0, 0]
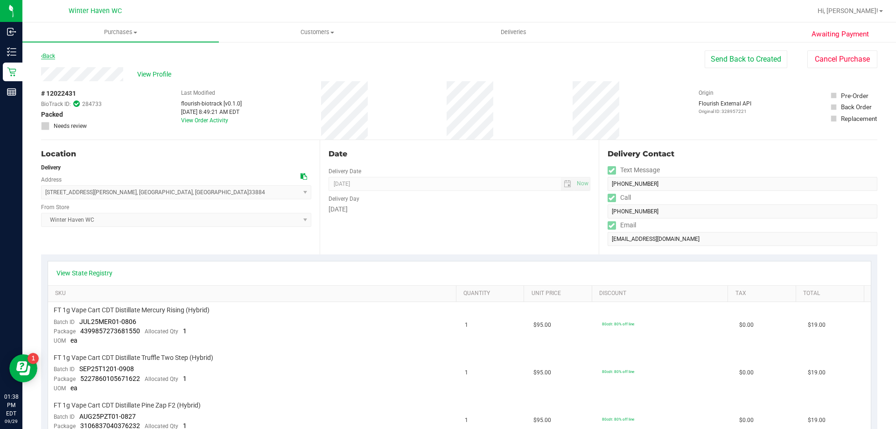
click at [55, 58] on link "Back" at bounding box center [48, 56] width 14 height 7
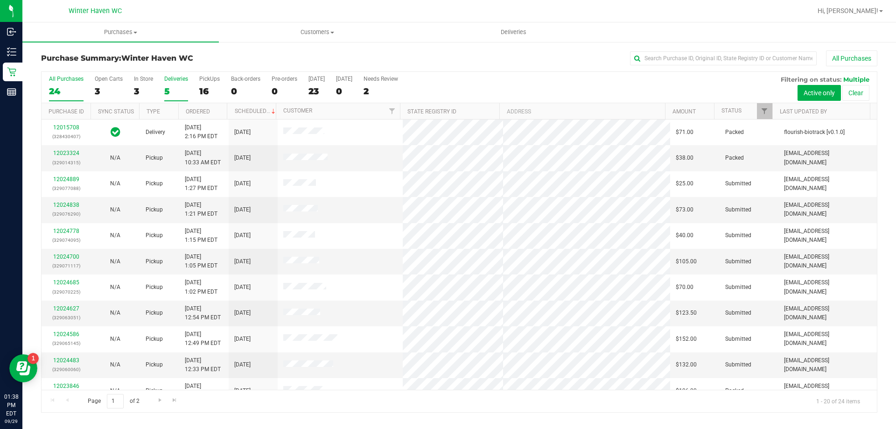
click at [169, 91] on div "5" at bounding box center [176, 91] width 24 height 11
click at [0, 0] on input "Deliveries 5" at bounding box center [0, 0] width 0 height 0
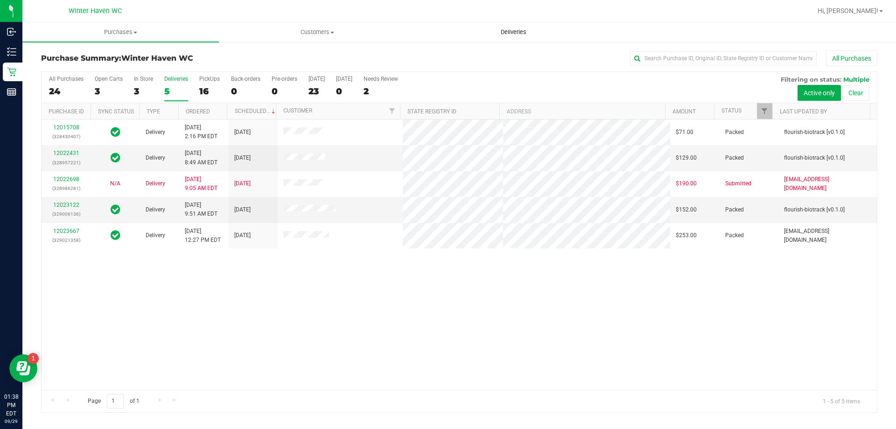
click at [505, 24] on uib-tab-heading "Deliveries" at bounding box center [513, 32] width 195 height 19
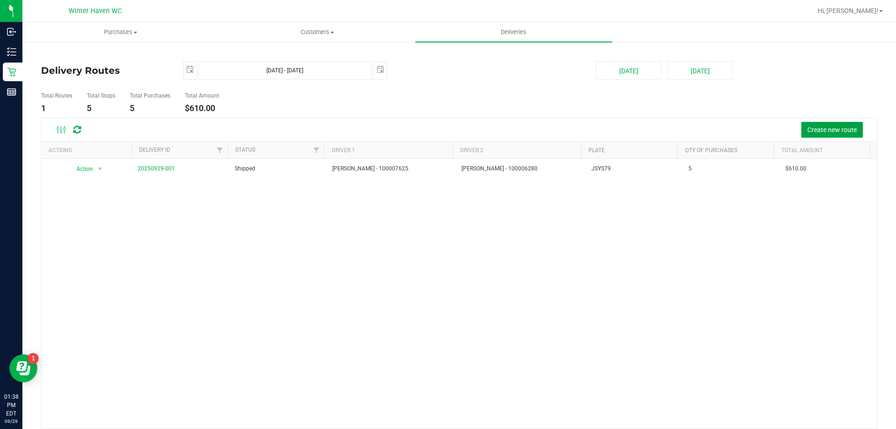
click at [817, 129] on span "Create new route" at bounding box center [831, 129] width 49 height 7
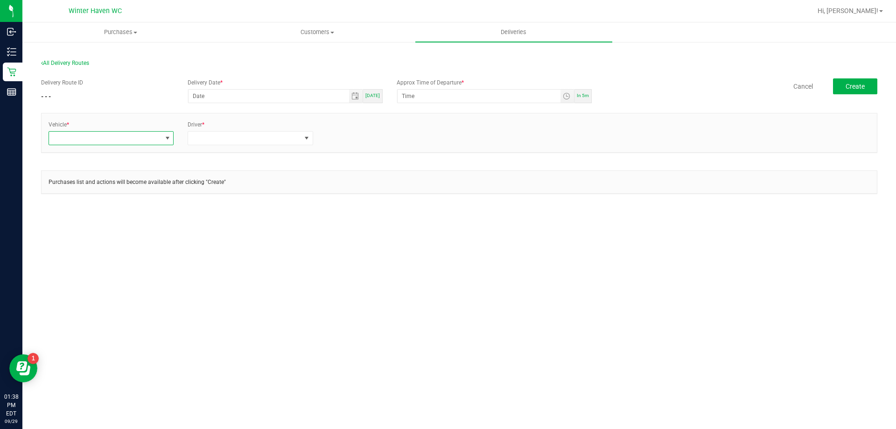
click at [166, 138] on span at bounding box center [167, 137] width 7 height 7
type input "31"
click at [141, 177] on li "FL-ESCAPE-31" at bounding box center [111, 178] width 124 height 16
click at [224, 145] on span at bounding box center [250, 138] width 125 height 14
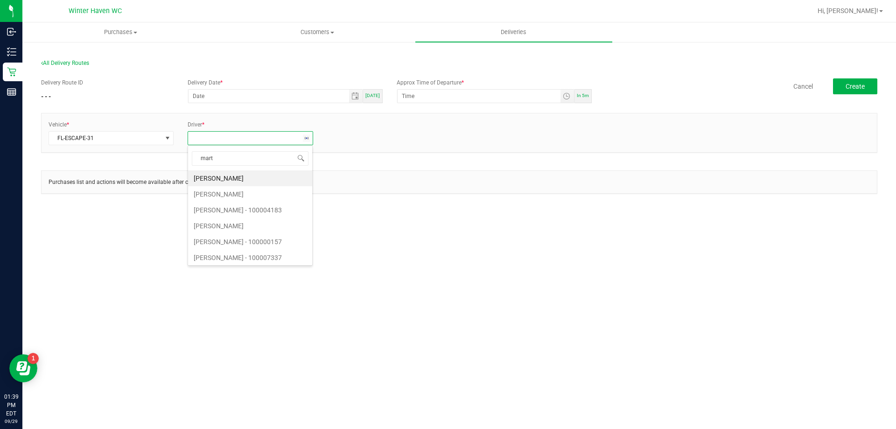
type input "[PERSON_NAME]"
click at [251, 181] on li "[PERSON_NAME] - 100007625" at bounding box center [250, 178] width 124 height 16
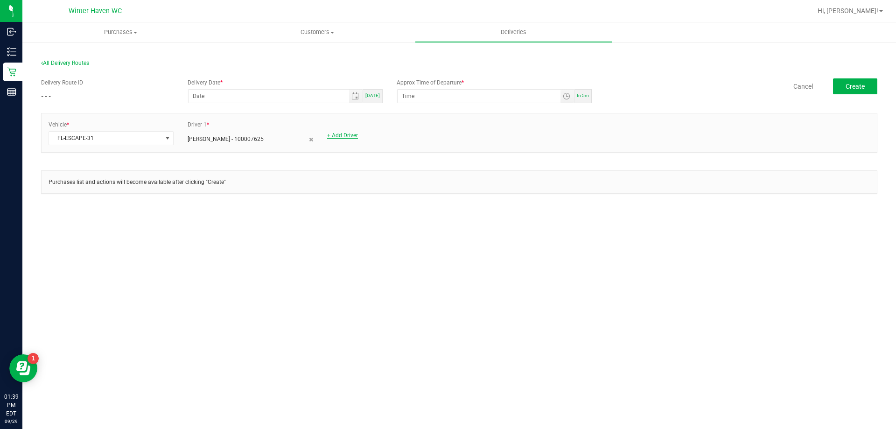
click at [343, 135] on link "+ Add Driver" at bounding box center [342, 135] width 31 height 7
click at [338, 155] on div "Vehicle * FL-ESCAPE-31 Driver 1 * [PERSON_NAME] - 100007625 Driver *" at bounding box center [459, 137] width 836 height 49
click at [344, 141] on span at bounding box center [384, 138] width 112 height 13
type input "[PERSON_NAME]"
click at [355, 182] on li "[PERSON_NAME] - 100006280" at bounding box center [390, 178] width 124 height 16
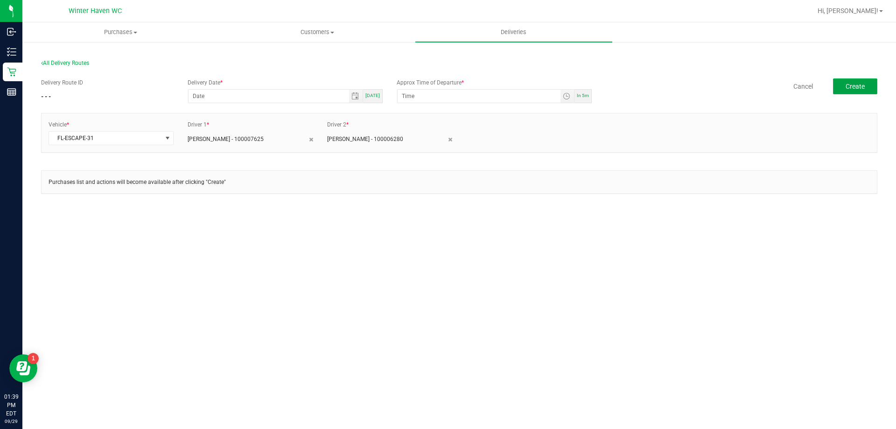
click at [863, 89] on span "Create" at bounding box center [854, 86] width 19 height 7
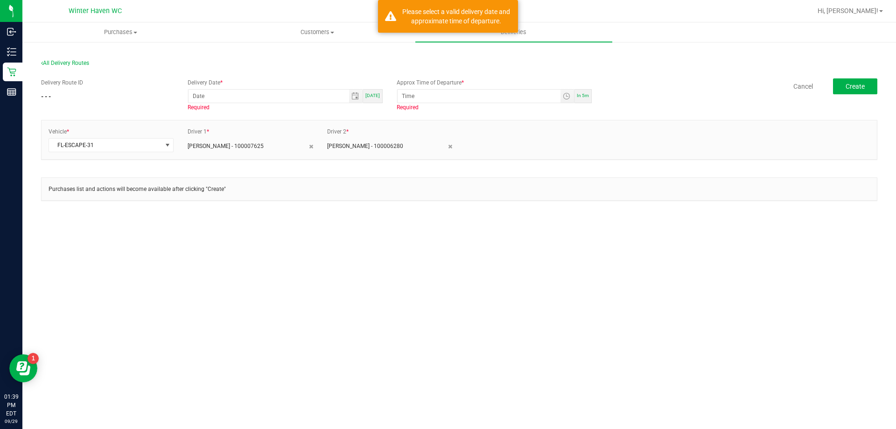
click at [378, 96] on span "[DATE]" at bounding box center [372, 95] width 14 height 5
type input "[DATE]"
click at [582, 98] on span "In 5m" at bounding box center [583, 95] width 12 height 5
type input "1:44 PM"
click at [860, 86] on span "Create" at bounding box center [854, 86] width 19 height 7
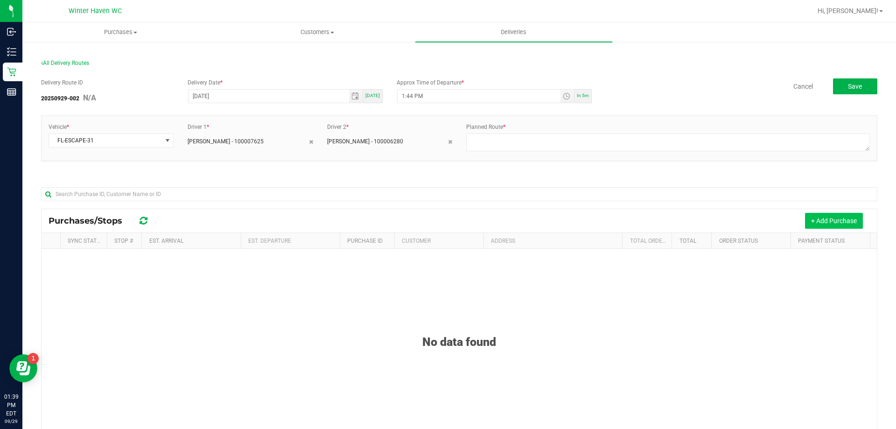
click at [814, 216] on button "+ Add Purchase" at bounding box center [834, 221] width 58 height 16
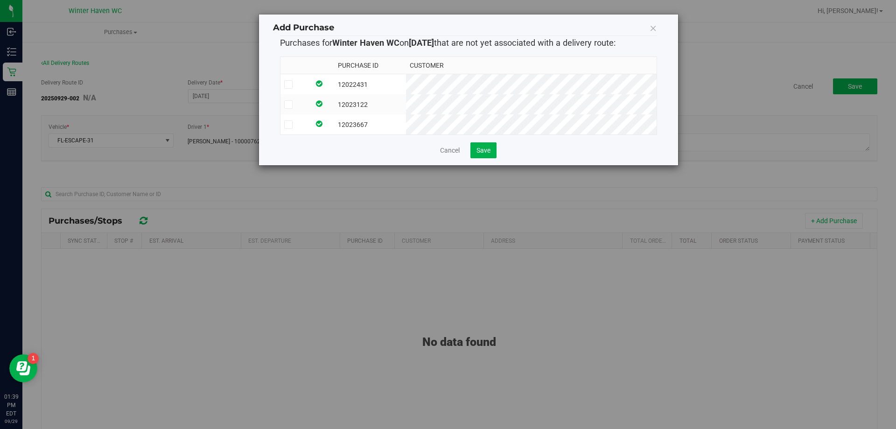
click at [291, 84] on icon at bounding box center [288, 84] width 6 height 0
click at [0, 0] on input "checkbox" at bounding box center [0, 0] width 0 height 0
click at [291, 102] on span at bounding box center [288, 104] width 8 height 8
click at [0, 0] on input "checkbox" at bounding box center [0, 0] width 0 height 0
click at [291, 125] on icon at bounding box center [288, 125] width 6 height 0
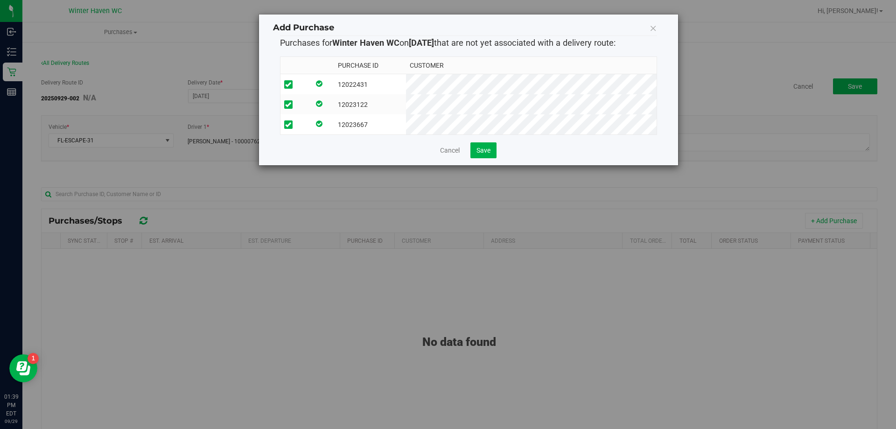
click at [0, 0] on input "checkbox" at bounding box center [0, 0] width 0 height 0
drag, startPoint x: 505, startPoint y: 158, endPoint x: 491, endPoint y: 158, distance: 14.0
click at [494, 158] on div "Cancel Save" at bounding box center [468, 150] width 377 height 16
click at [491, 158] on button "Save" at bounding box center [483, 150] width 26 height 16
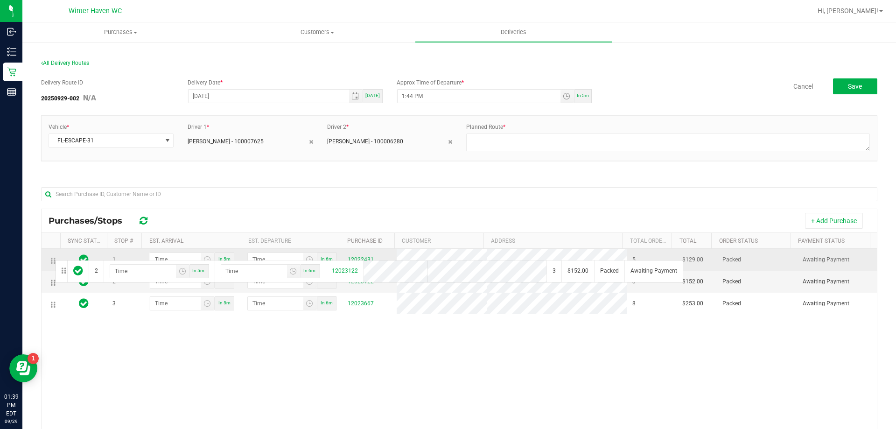
drag, startPoint x: 53, startPoint y: 281, endPoint x: 53, endPoint y: 258, distance: 23.8
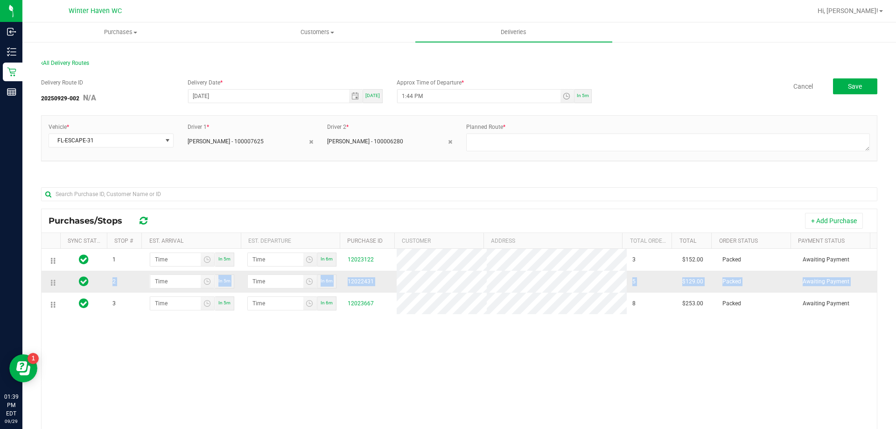
drag, startPoint x: 63, startPoint y: 304, endPoint x: 57, endPoint y: 284, distance: 20.5
click at [57, 284] on tbody "1 In 5m In 6m 12023122 3 $152.00 Packed Awaiting Payment 2 In 5m In 6m 12022431…" at bounding box center [459, 281] width 835 height 65
drag, startPoint x: 54, startPoint y: 306, endPoint x: 52, endPoint y: 279, distance: 27.1
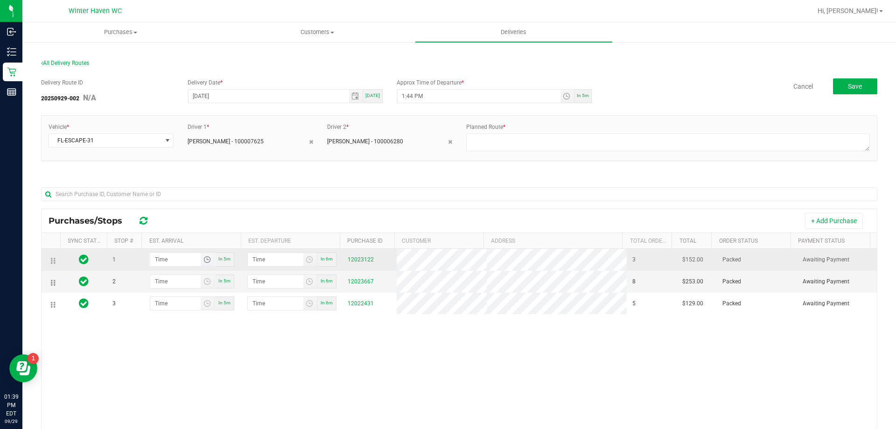
click at [203, 258] on span "Toggle time list" at bounding box center [206, 259] width 7 height 7
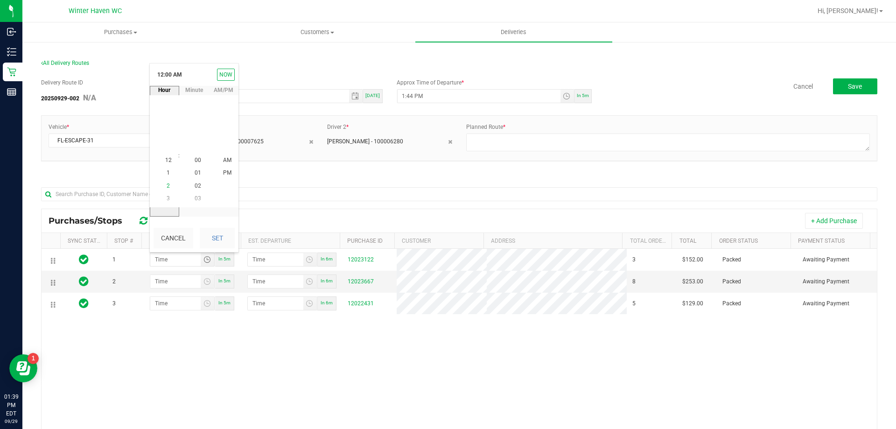
click at [167, 184] on span "2" at bounding box center [168, 185] width 3 height 7
click at [196, 198] on span "54" at bounding box center [198, 198] width 7 height 7
click at [223, 171] on span "PM" at bounding box center [227, 173] width 8 height 7
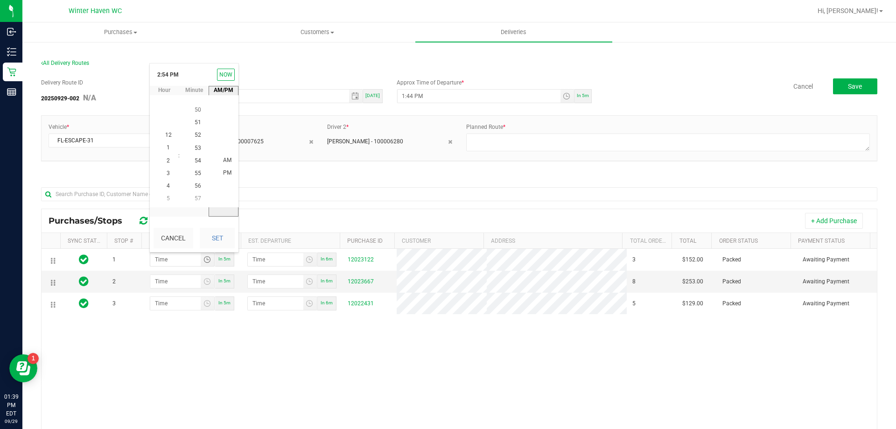
scroll to position [13, 0]
click at [219, 239] on button "Set" at bounding box center [217, 238] width 35 height 21
type input "2:54 PM"
click at [205, 282] on span "Toggle time list" at bounding box center [206, 281] width 7 height 7
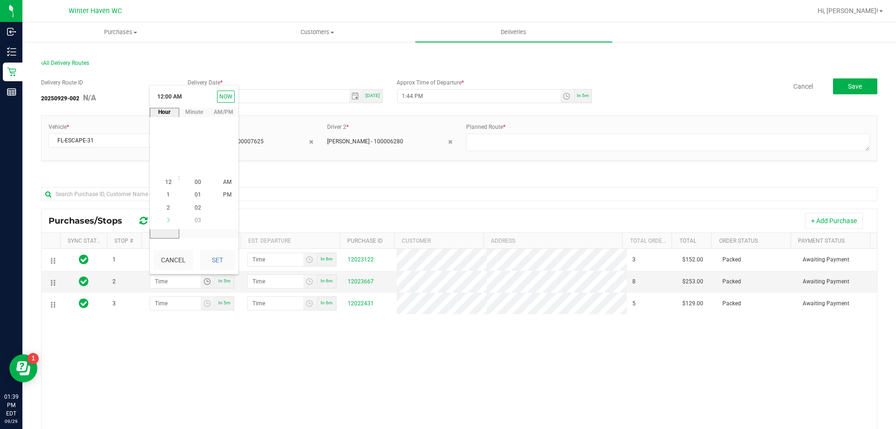
click at [167, 221] on span "3" at bounding box center [168, 220] width 3 height 7
click at [195, 181] on span "26" at bounding box center [198, 182] width 7 height 7
click at [223, 195] on span "PM" at bounding box center [227, 195] width 8 height 7
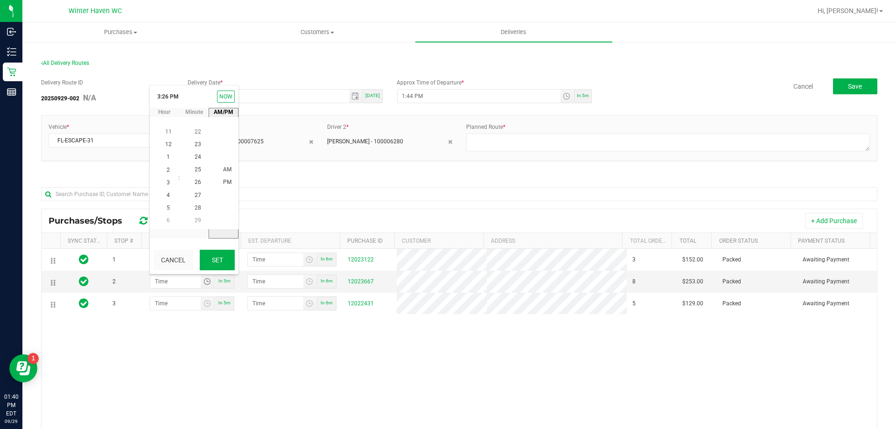
click at [223, 256] on button "Set" at bounding box center [217, 260] width 35 height 21
type input "3:26 PM"
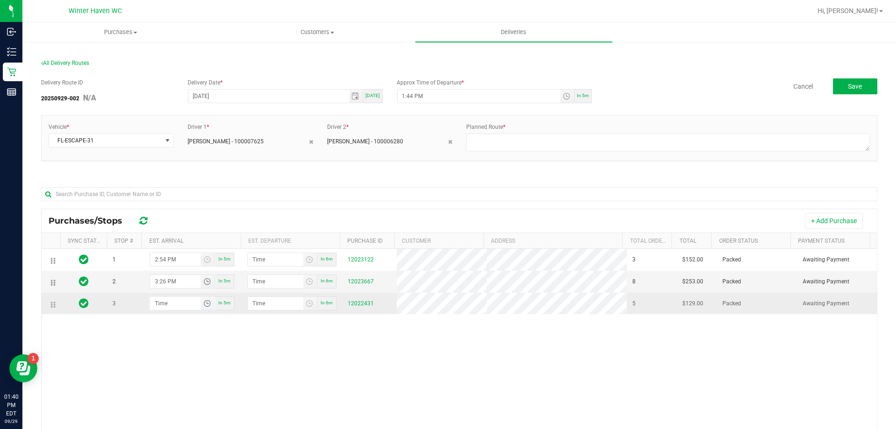
click at [208, 305] on span "Toggle time list" at bounding box center [206, 303] width 7 height 7
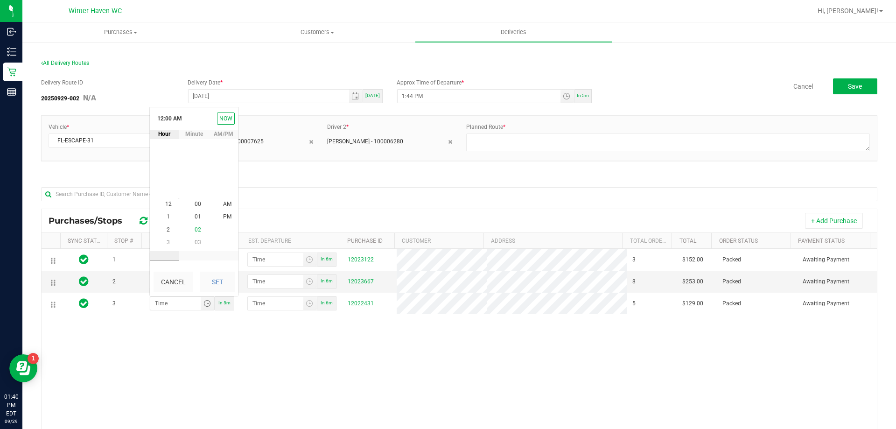
scroll to position [0, 0]
click at [171, 243] on li "3" at bounding box center [168, 242] width 22 height 13
click at [195, 182] on span "55" at bounding box center [198, 178] width 7 height 7
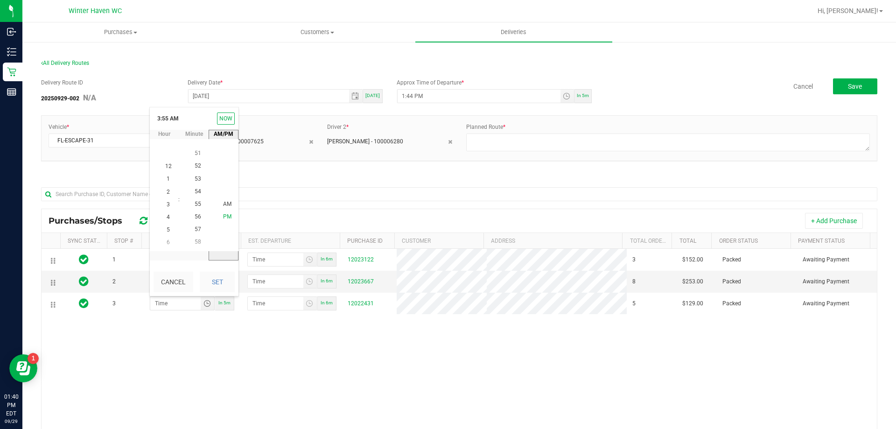
click at [224, 214] on span "PM" at bounding box center [227, 217] width 8 height 7
click at [224, 281] on button "Set" at bounding box center [217, 282] width 35 height 21
type input "3:55 PM"
click at [292, 330] on div "1 2:54 PM In 5m In 6m 12023122 3 $152.00 Packed Awaiting Payment 2 3:26 PM In 5…" at bounding box center [459, 384] width 835 height 270
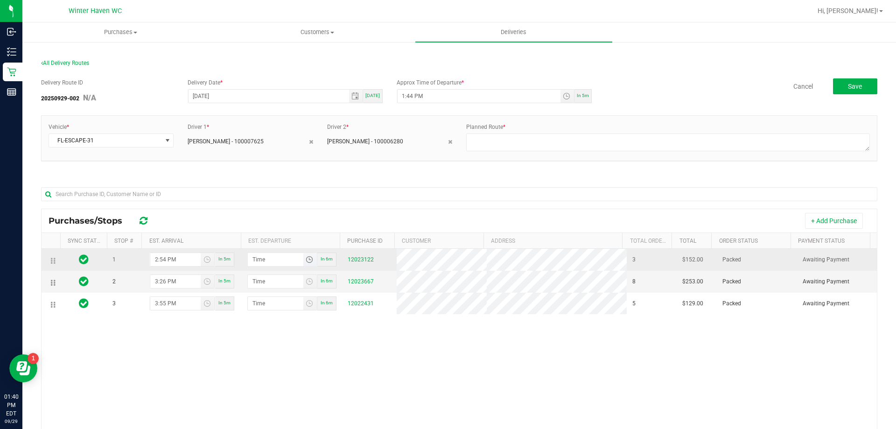
click at [306, 260] on span "Toggle time list" at bounding box center [309, 259] width 7 height 7
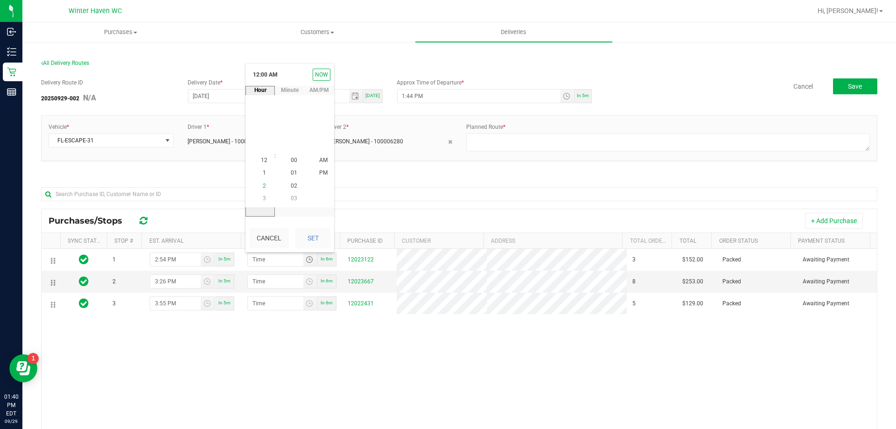
click at [265, 185] on li "2" at bounding box center [264, 186] width 22 height 13
click at [291, 162] on span "55" at bounding box center [294, 160] width 7 height 7
click at [315, 170] on li "PM" at bounding box center [323, 173] width 22 height 13
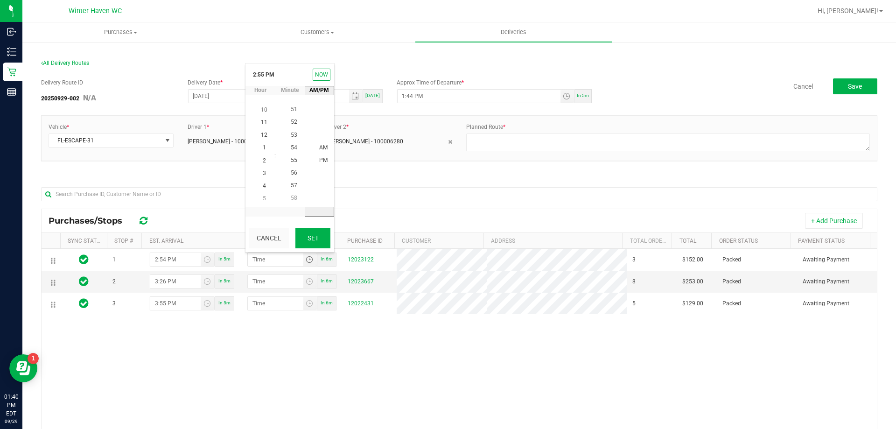
click at [323, 233] on button "Set" at bounding box center [312, 238] width 35 height 21
type input "2:55 PM"
click at [307, 279] on span "Toggle time list" at bounding box center [309, 281] width 7 height 7
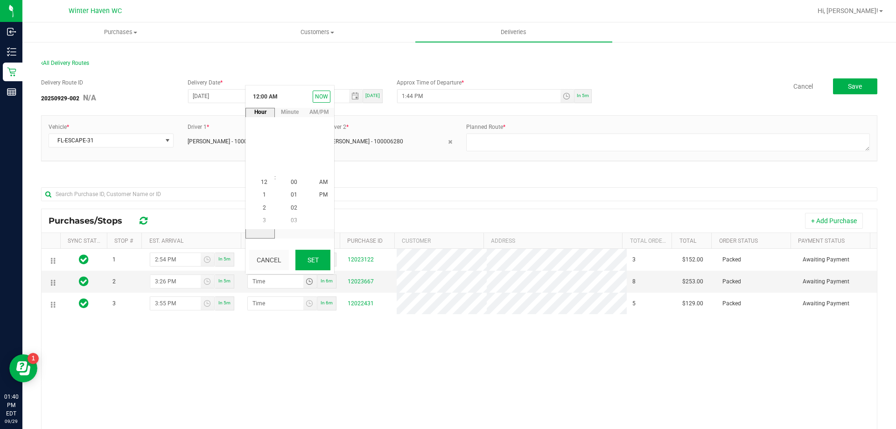
scroll to position [0, 0]
click at [263, 223] on span "3" at bounding box center [264, 220] width 3 height 7
click at [291, 186] on li "27" at bounding box center [294, 182] width 22 height 13
click at [319, 195] on span "PM" at bounding box center [323, 195] width 8 height 7
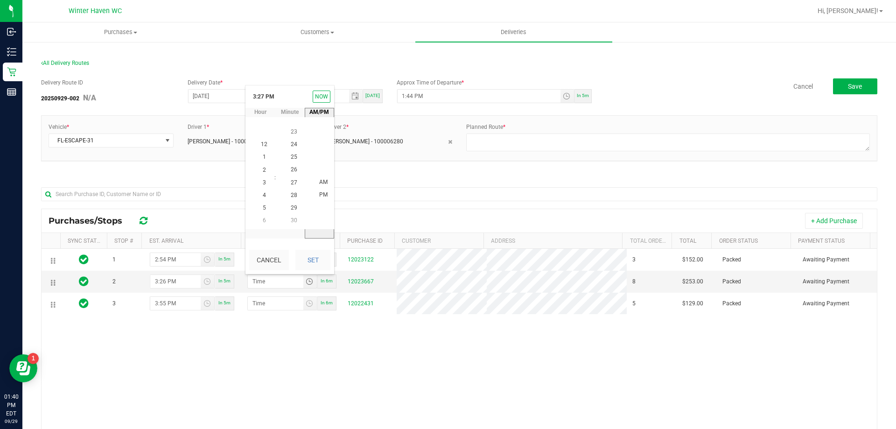
scroll to position [13, 0]
click at [323, 253] on button "Set" at bounding box center [312, 260] width 35 height 21
type input "3:27 PM"
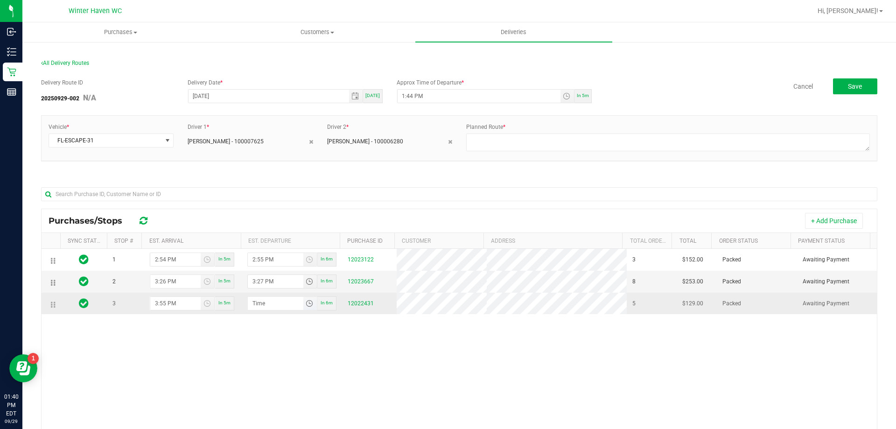
click at [306, 301] on span "Toggle time list" at bounding box center [309, 303] width 7 height 7
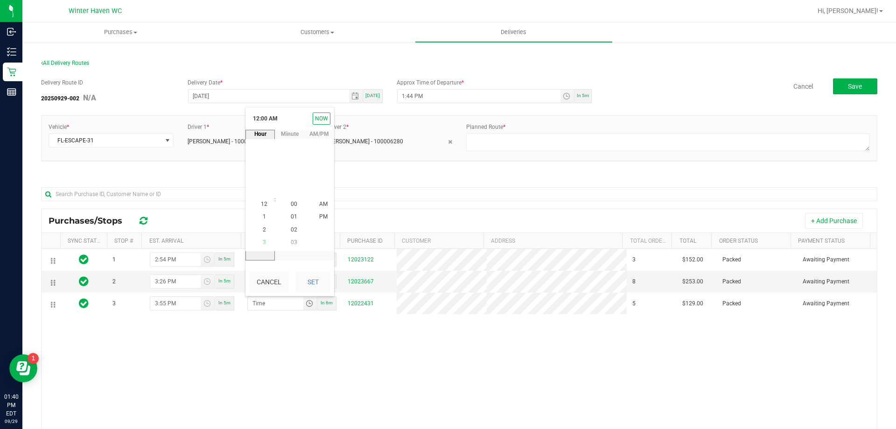
click at [266, 242] on li "3" at bounding box center [264, 242] width 22 height 13
click at [293, 232] on li "56" at bounding box center [294, 229] width 22 height 13
click at [321, 205] on span "PM" at bounding box center [323, 204] width 8 height 7
click at [312, 280] on button "Set" at bounding box center [312, 282] width 35 height 21
type input "3:56 PM"
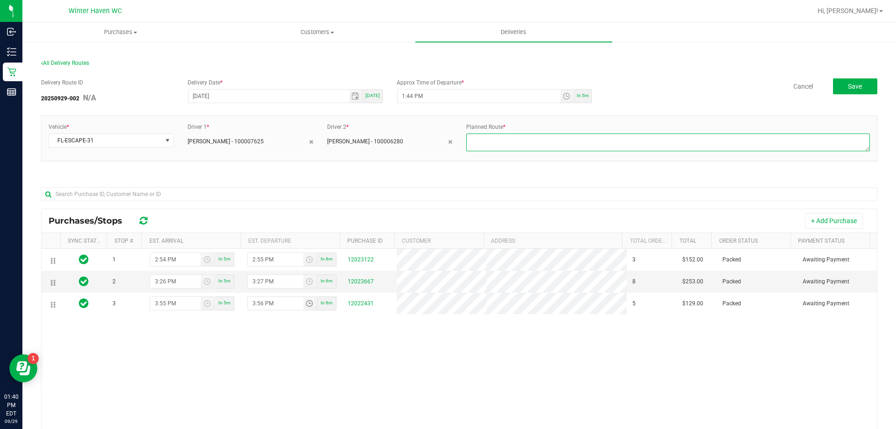
click at [647, 149] on textarea at bounding box center [668, 142] width 404 height 18
type textarea "route 2"
drag, startPoint x: 840, startPoint y: 98, endPoint x: 847, endPoint y: 88, distance: 12.0
click at [845, 91] on div "Delivery Route ID 20250929-002 N/A Delivery Date * [DATE] [DATE] Approx Time of…" at bounding box center [459, 92] width 836 height 28
click at [849, 83] on span "Save" at bounding box center [855, 86] width 14 height 7
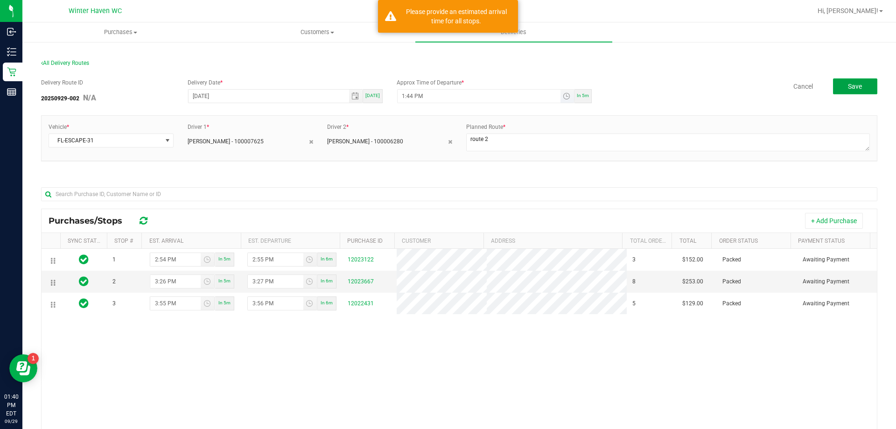
click at [569, 93] on span "Toggle time list" at bounding box center [567, 96] width 14 height 13
click at [543, 136] on textarea at bounding box center [668, 142] width 404 height 18
click at [563, 98] on span "Toggle time list" at bounding box center [566, 95] width 7 height 7
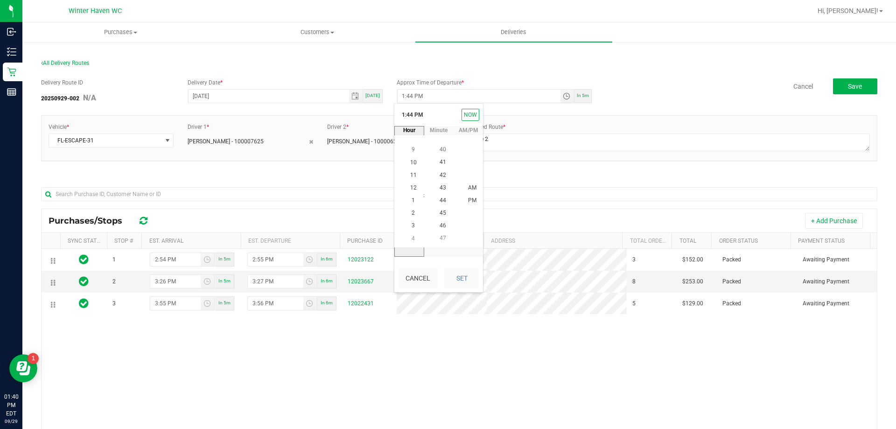
click at [302, 184] on div at bounding box center [459, 194] width 836 height 30
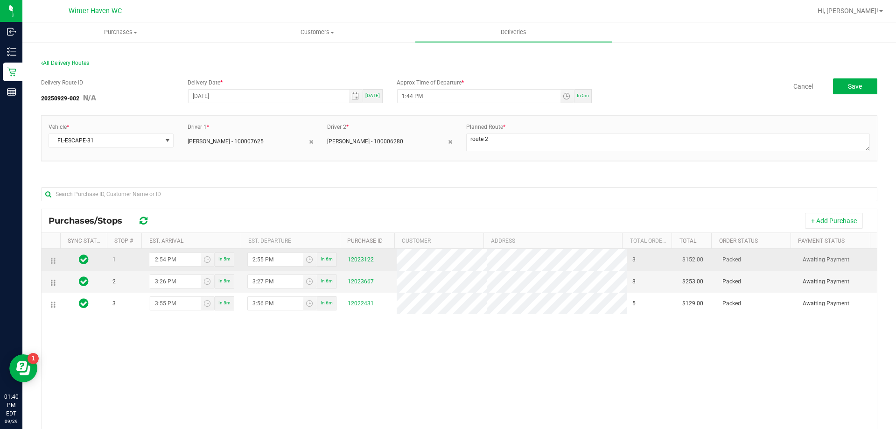
click at [218, 259] on span "In 5m" at bounding box center [224, 258] width 12 height 5
click at [205, 261] on span "Toggle time list" at bounding box center [206, 259] width 7 height 7
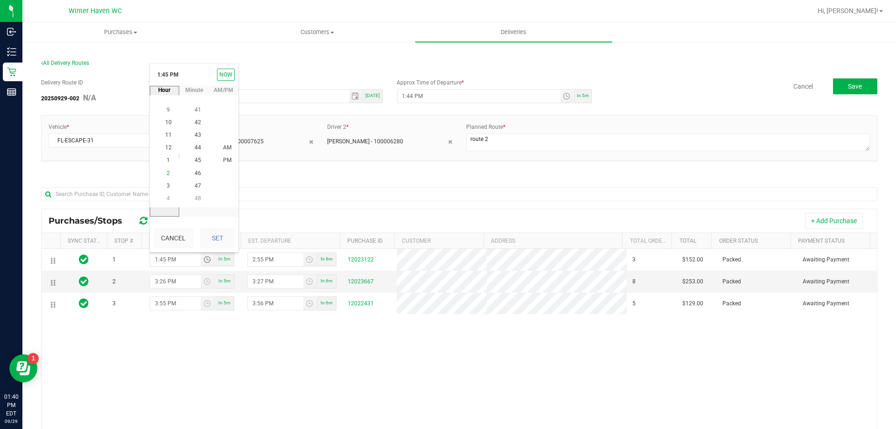
click at [167, 176] on span "2" at bounding box center [168, 173] width 3 height 7
click at [200, 149] on li "54" at bounding box center [198, 147] width 22 height 13
click at [225, 232] on button "Set" at bounding box center [217, 238] width 35 height 21
type input "2:54 PM"
click at [854, 81] on button "Save" at bounding box center [855, 86] width 44 height 16
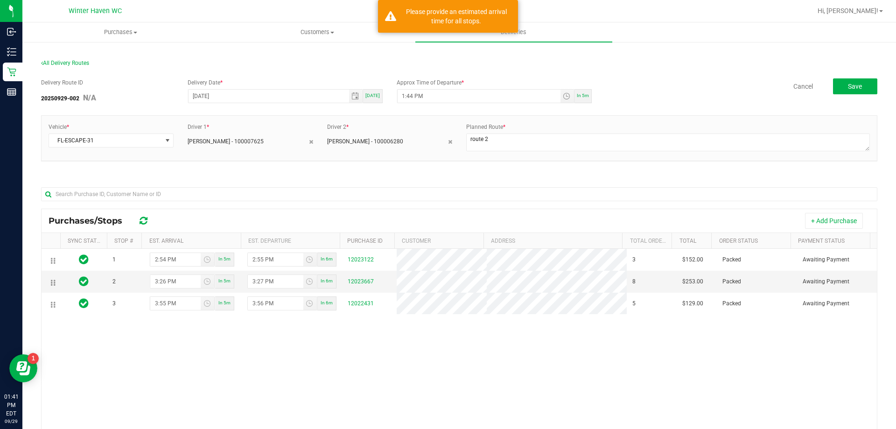
click at [573, 86] on div "Approx Time of Departure * 1:44 PM In 5m" at bounding box center [494, 90] width 209 height 25
click at [577, 95] on span "In 5m" at bounding box center [583, 95] width 12 height 5
type input "1:46 PM"
click at [577, 95] on span "In 5m" at bounding box center [583, 95] width 12 height 5
click at [374, 98] on span "[DATE]" at bounding box center [372, 95] width 14 height 5
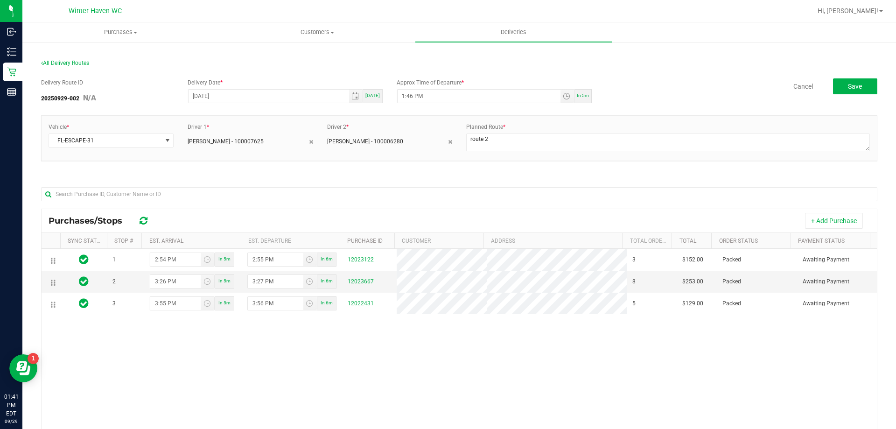
click at [582, 96] on span "In 5m" at bounding box center [583, 95] width 12 height 5
click at [848, 84] on span "Save" at bounding box center [855, 86] width 14 height 7
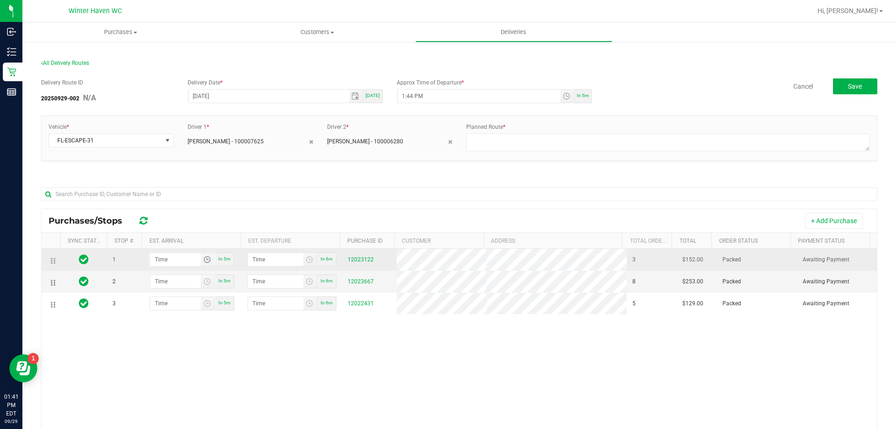
click at [206, 260] on span "Toggle time list" at bounding box center [206, 259] width 7 height 7
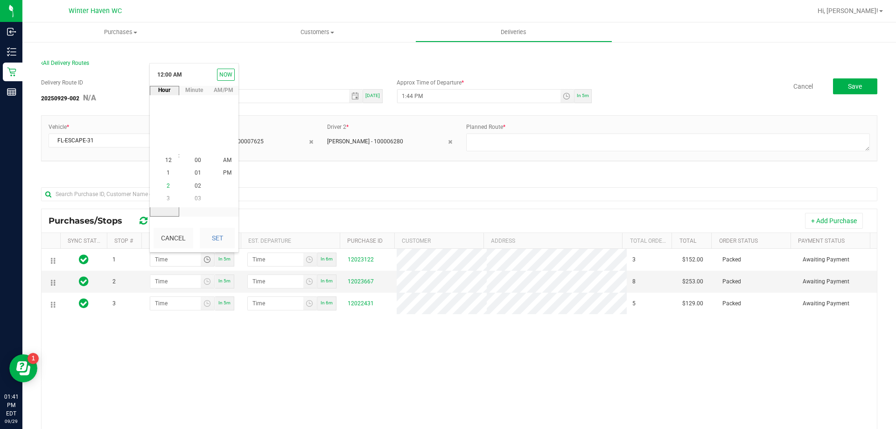
click at [167, 184] on span "2" at bounding box center [168, 185] width 3 height 7
click at [195, 174] on span "54" at bounding box center [198, 173] width 7 height 7
click at [224, 174] on span "PM" at bounding box center [227, 173] width 8 height 7
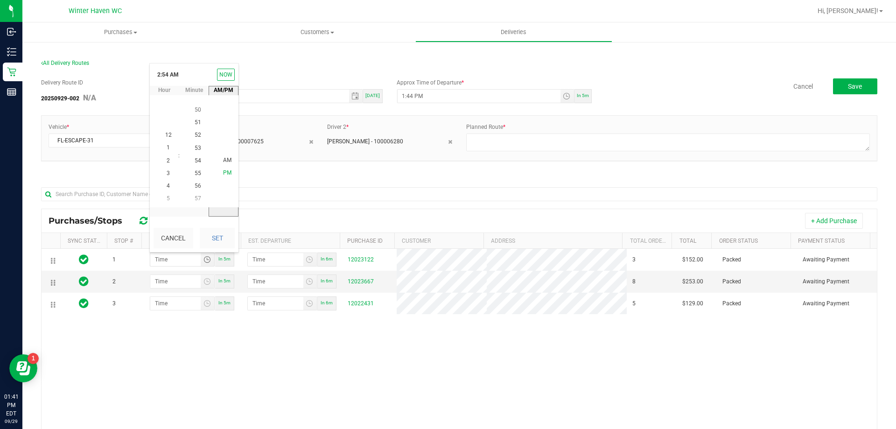
scroll to position [13, 0]
click at [224, 239] on button "Set" at bounding box center [217, 238] width 35 height 21
type input "2:54 PM"
type input "2:55 PM"
click at [205, 285] on span "Toggle time list" at bounding box center [206, 281] width 7 height 7
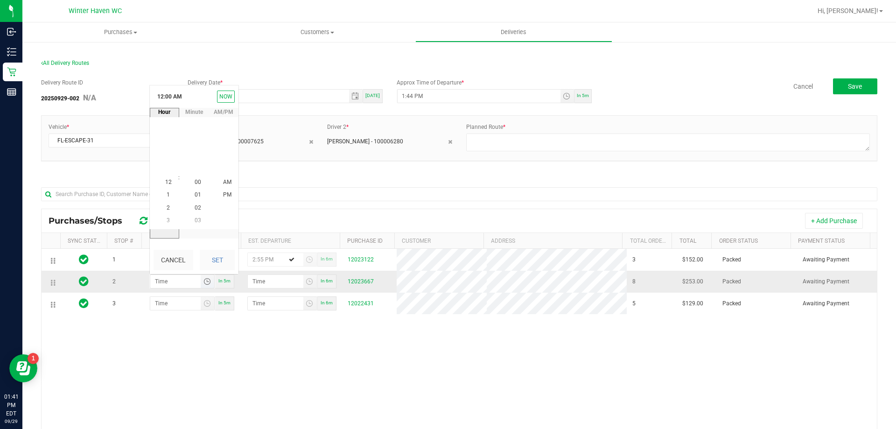
scroll to position [0, 0]
click at [167, 223] on li "3" at bounding box center [168, 220] width 22 height 13
click at [193, 135] on li "26" at bounding box center [198, 132] width 22 height 13
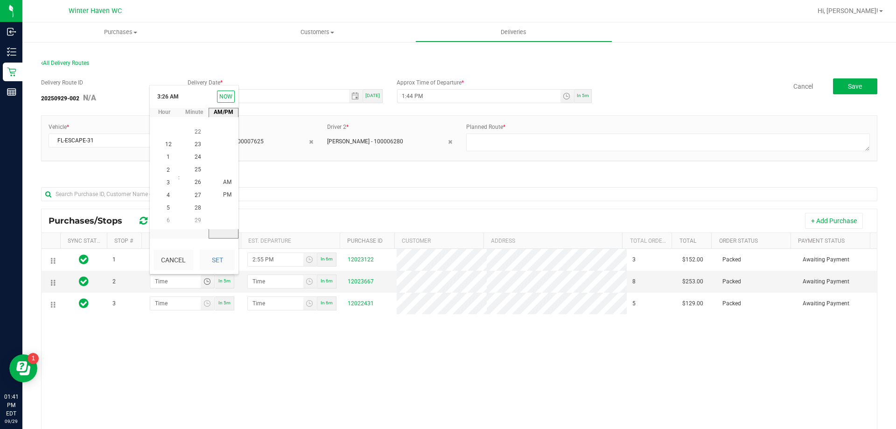
click at [229, 192] on li "PM" at bounding box center [227, 195] width 22 height 13
click at [212, 266] on button "Set" at bounding box center [217, 260] width 35 height 21
type input "3:26 PM"
type input "3:27 PM"
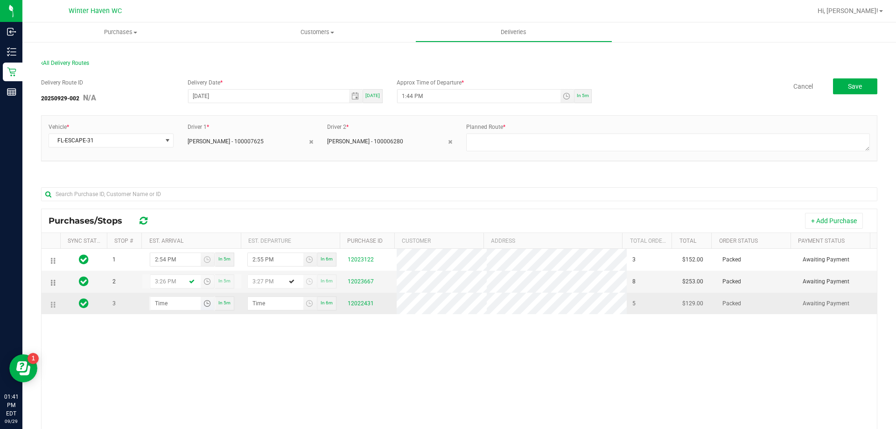
click at [208, 306] on span "Toggle time list" at bounding box center [206, 303] width 7 height 7
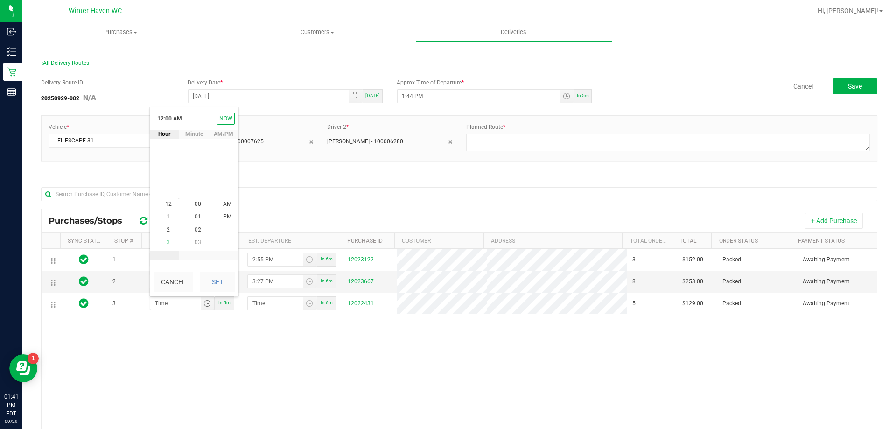
click at [167, 245] on li "3" at bounding box center [168, 242] width 22 height 13
click at [195, 169] on span "55" at bounding box center [198, 166] width 7 height 7
click at [223, 216] on span "PM" at bounding box center [227, 217] width 8 height 7
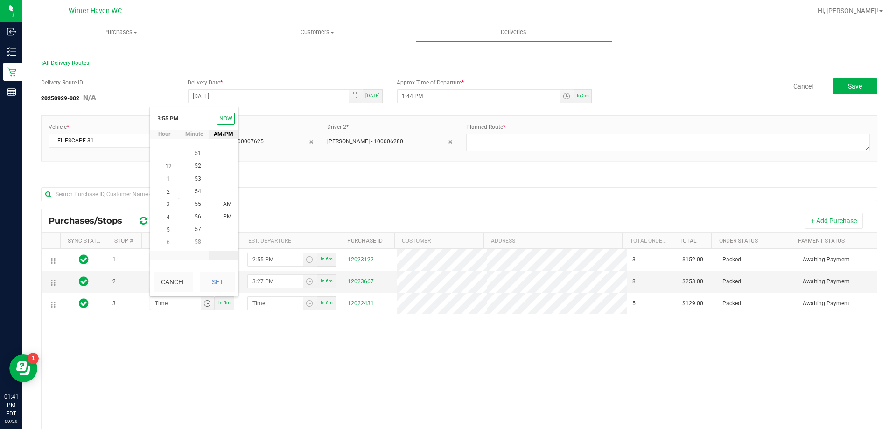
scroll to position [13, 0]
click at [219, 278] on button "Set" at bounding box center [217, 282] width 35 height 21
type input "3:55 PM"
type input "3:56 PM"
click at [729, 134] on textarea at bounding box center [668, 142] width 404 height 18
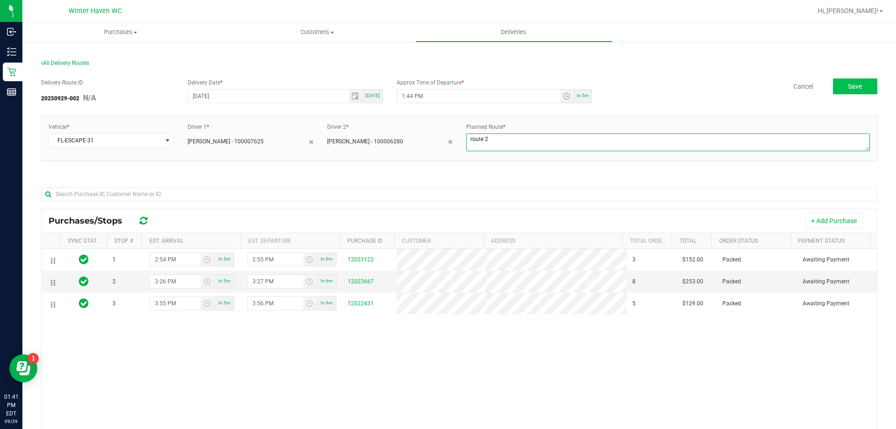
type textarea "route 2"
click at [861, 81] on button "Save" at bounding box center [855, 86] width 44 height 16
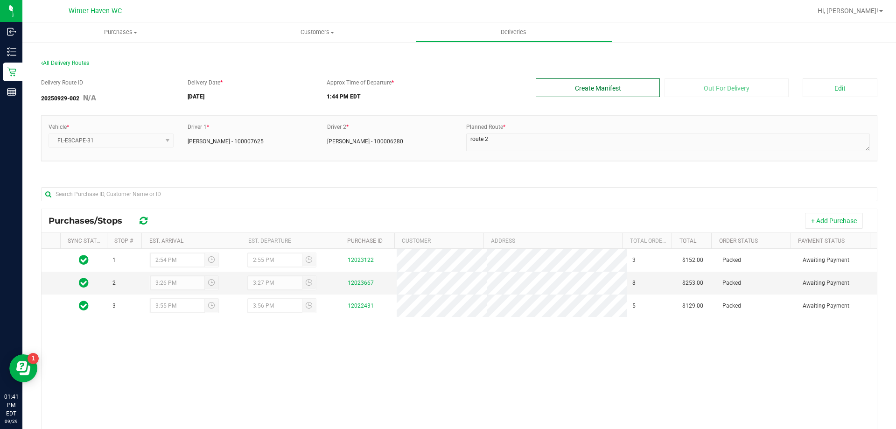
click at [627, 87] on button "Create Manifest" at bounding box center [598, 87] width 124 height 19
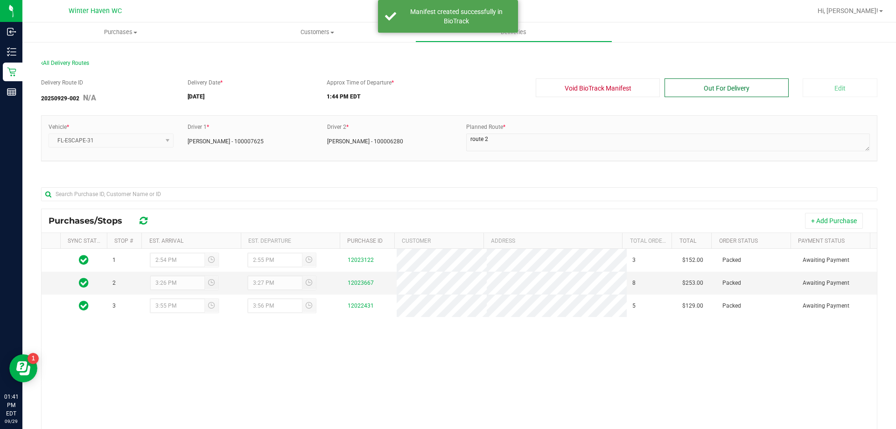
click at [726, 90] on button "Out For Delivery" at bounding box center [726, 87] width 124 height 19
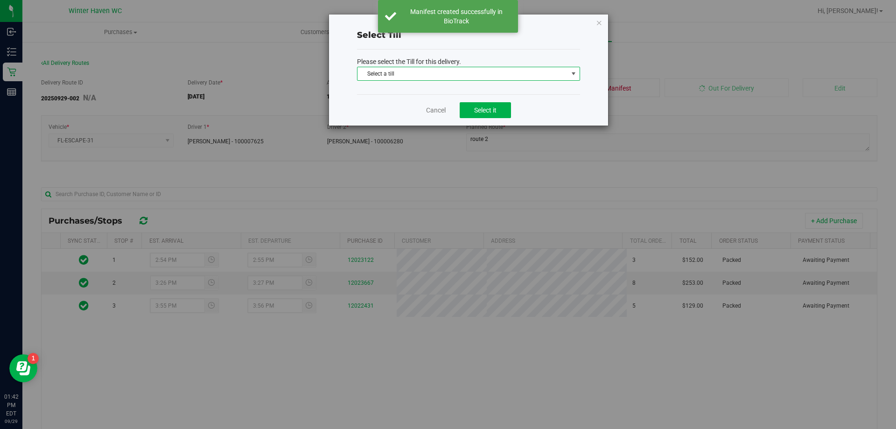
click at [548, 78] on span "Select a till" at bounding box center [462, 73] width 210 height 13
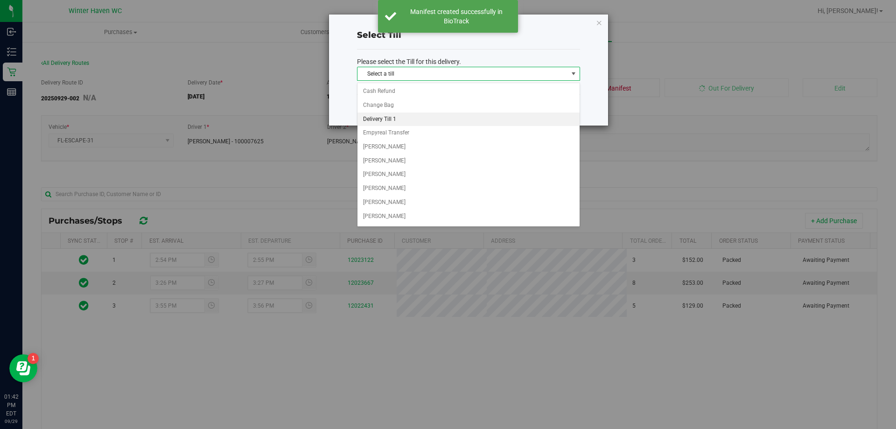
click at [413, 118] on li "Delivery Till 1" at bounding box center [468, 119] width 222 height 14
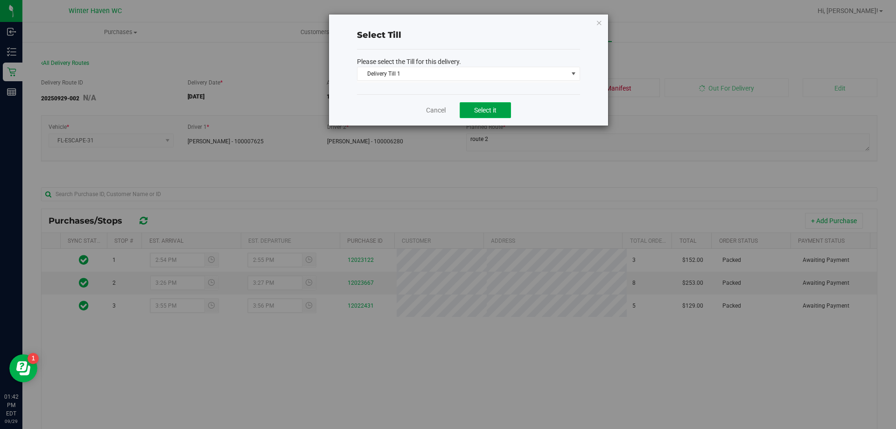
click at [489, 106] on span "Select it" at bounding box center [485, 109] width 22 height 7
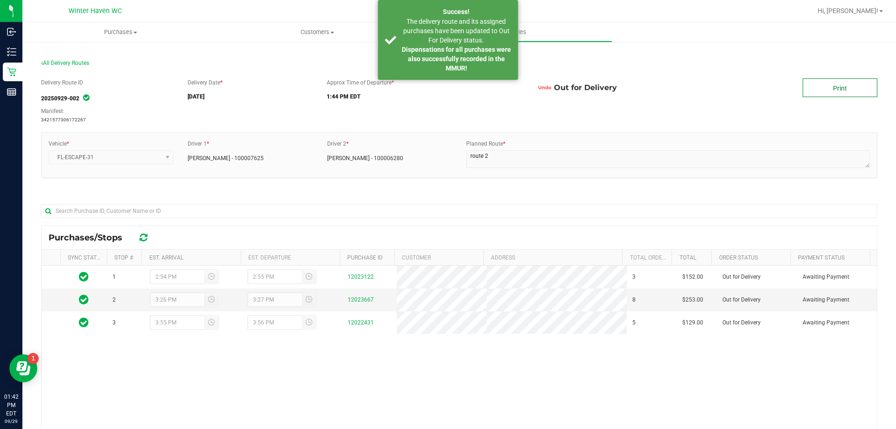
click at [826, 80] on link "Print" at bounding box center [840, 87] width 75 height 19
